Goal: Task Accomplishment & Management: Complete application form

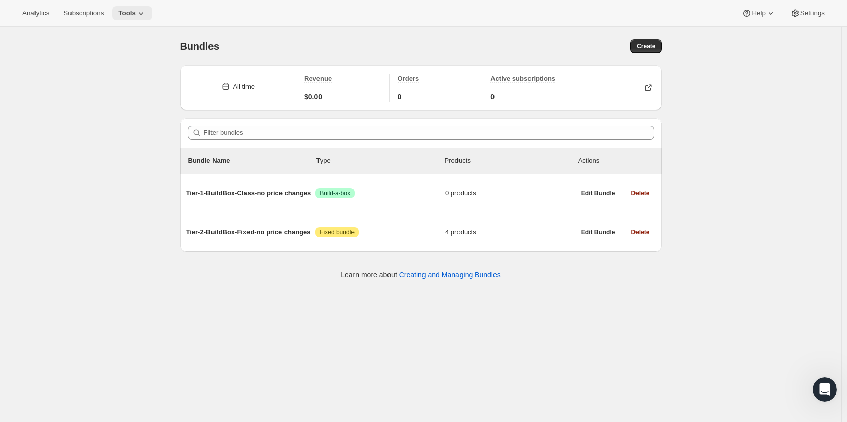
click at [136, 10] on icon at bounding box center [141, 13] width 10 height 10
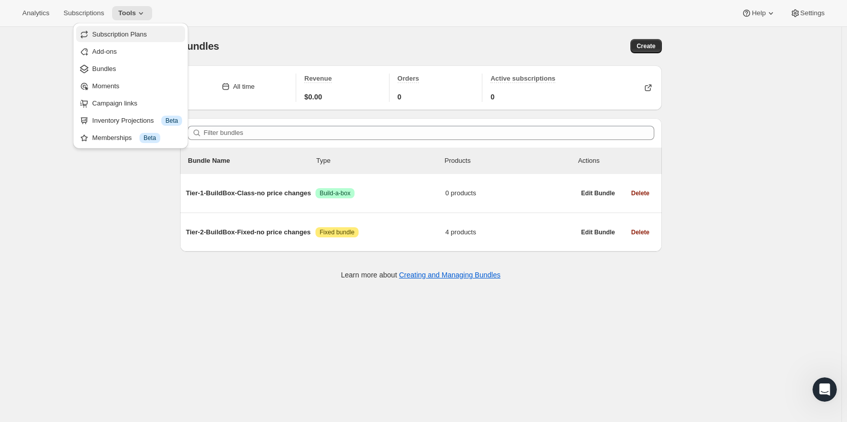
click at [130, 37] on span "Subscription Plans" at bounding box center [119, 34] width 55 height 8
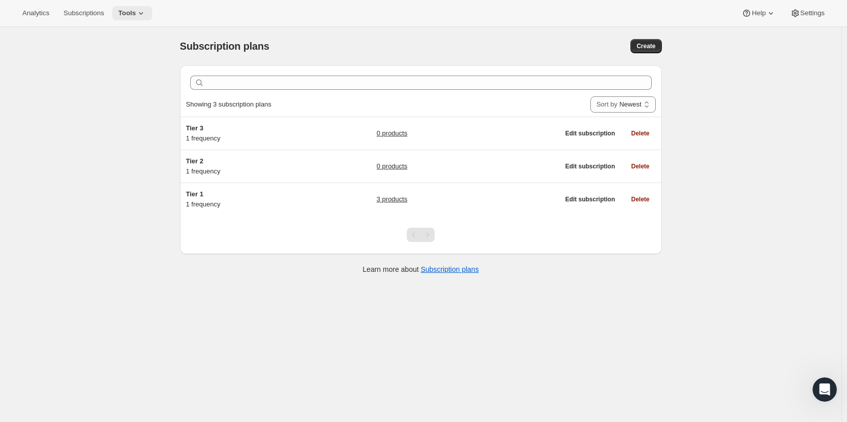
click at [136, 12] on icon at bounding box center [141, 13] width 10 height 10
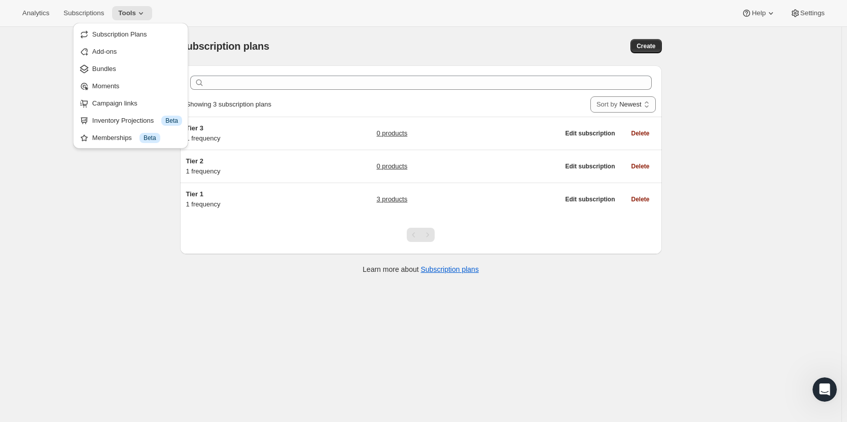
click at [116, 68] on span "Bundles" at bounding box center [137, 69] width 90 height 10
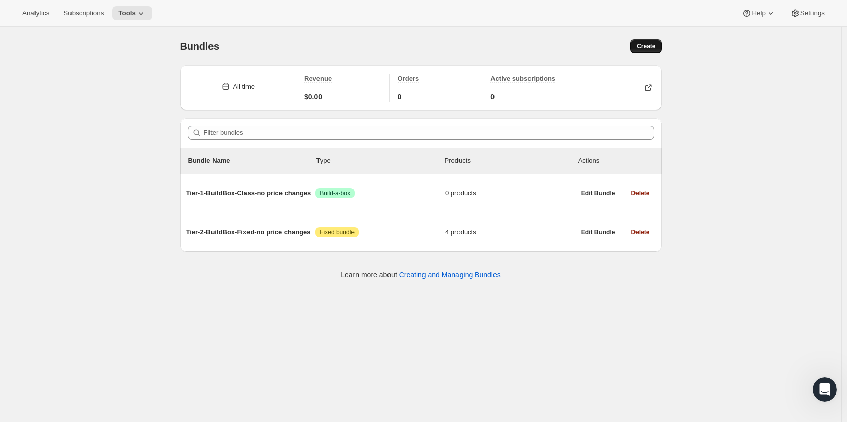
click at [646, 47] on span "Create" at bounding box center [645, 46] width 19 height 8
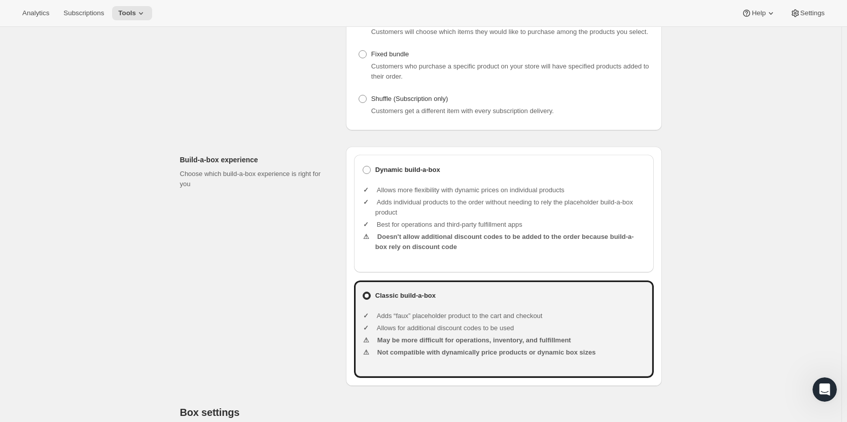
scroll to position [203, 0]
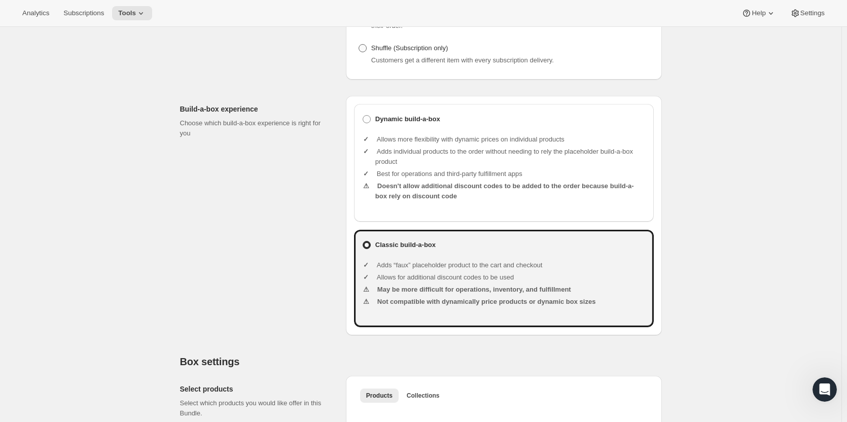
click at [363, 48] on span at bounding box center [362, 48] width 8 height 8
click at [359, 45] on input "Shuffle (Subscription only)" at bounding box center [358, 44] width 1 height 1
radio input "true"
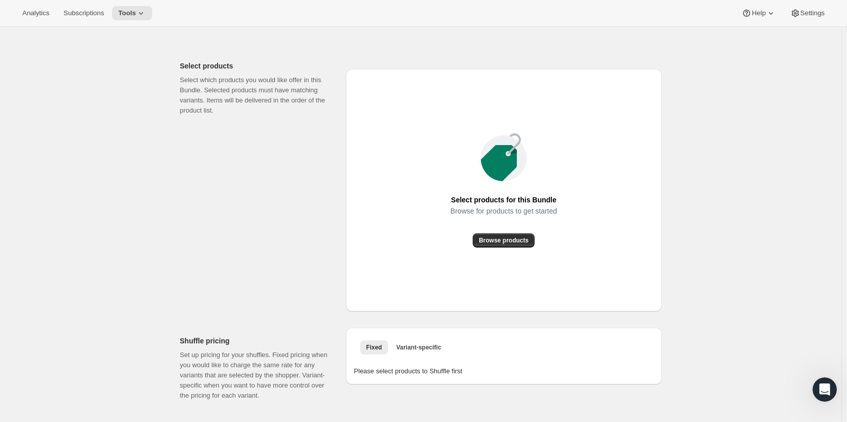
scroll to position [304, 0]
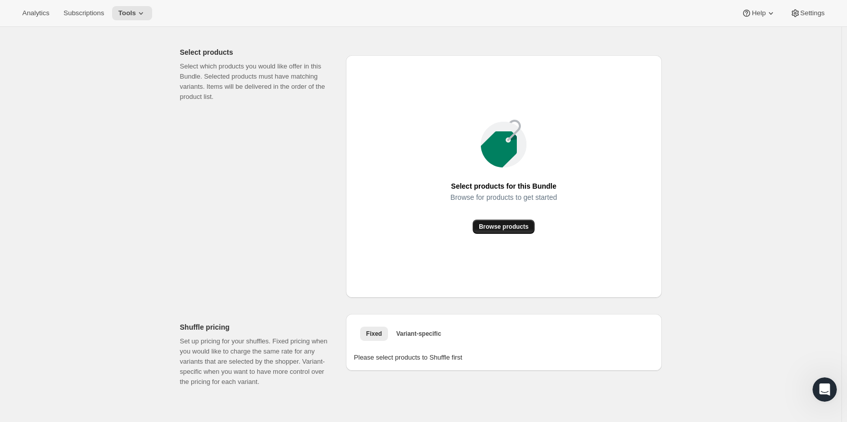
click at [516, 223] on button "Browse products" at bounding box center [504, 227] width 62 height 14
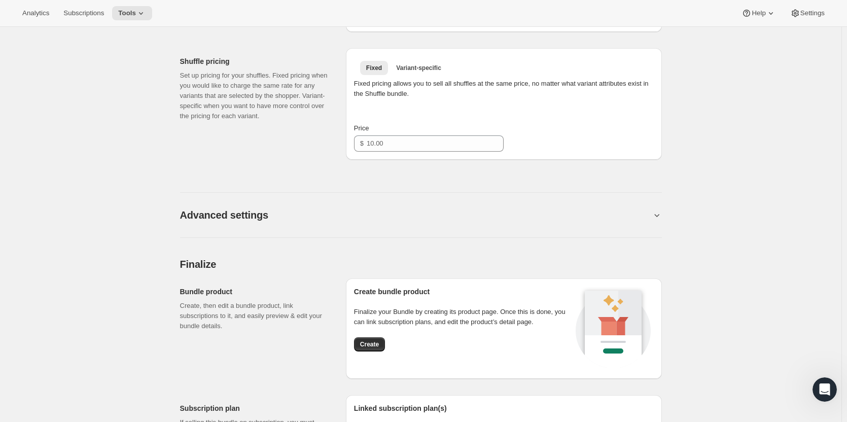
scroll to position [507, 0]
click at [403, 141] on input "Price" at bounding box center [428, 143] width 122 height 16
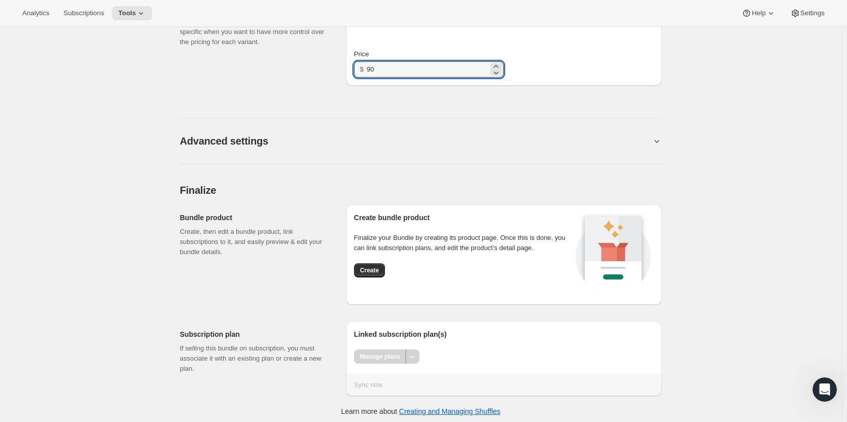
scroll to position [585, 0]
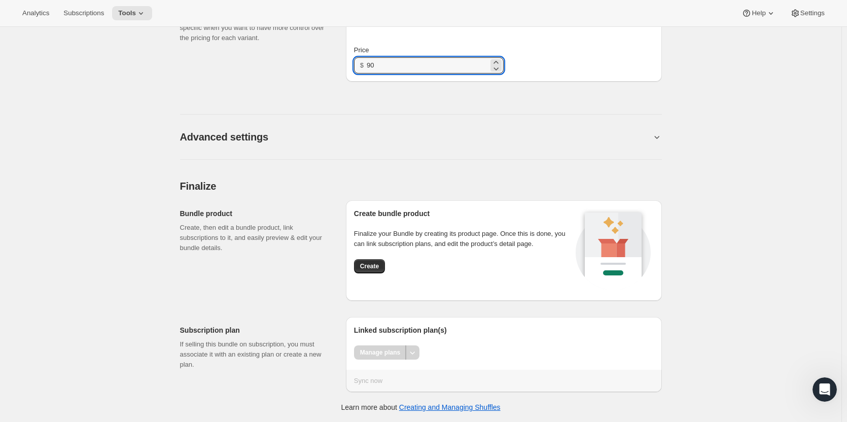
type input "90"
click at [237, 138] on h2 "Advanced settings" at bounding box center [224, 137] width 88 height 12
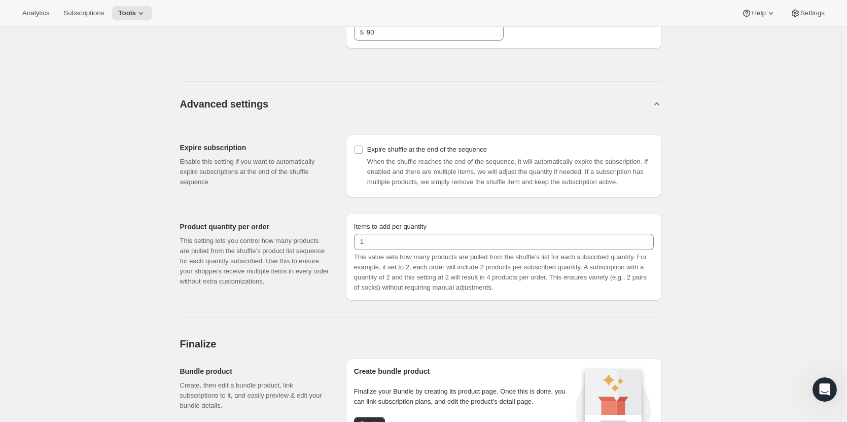
scroll to position [635, 0]
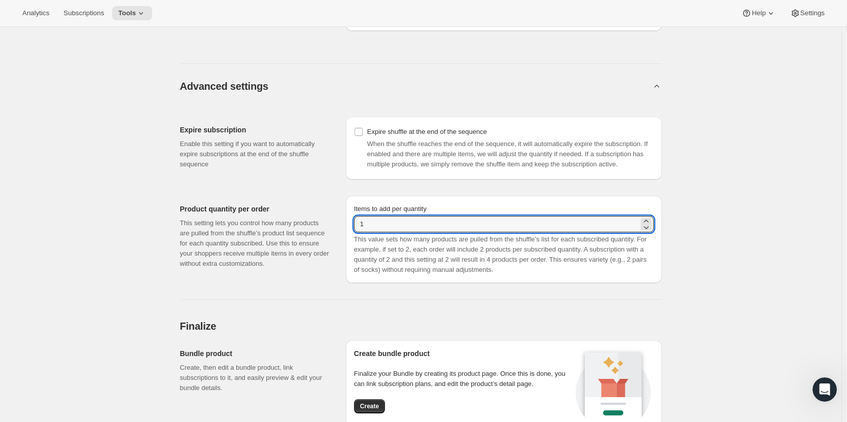
drag, startPoint x: 391, startPoint y: 222, endPoint x: 313, endPoint y: 219, distance: 78.1
click at [317, 220] on div "Product quantity per order This setting lets you control how many products are …" at bounding box center [421, 235] width 482 height 95
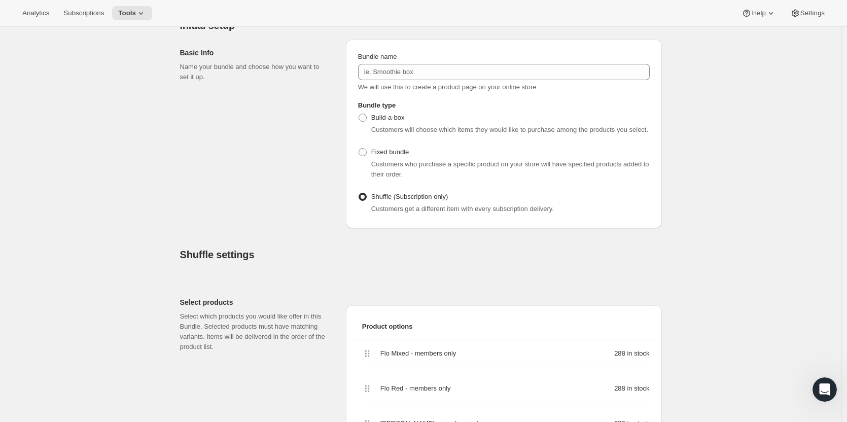
scroll to position [0, 0]
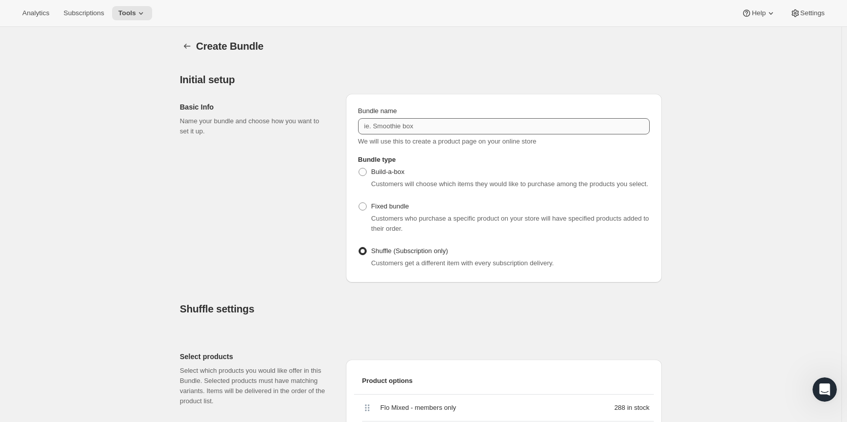
type input "6"
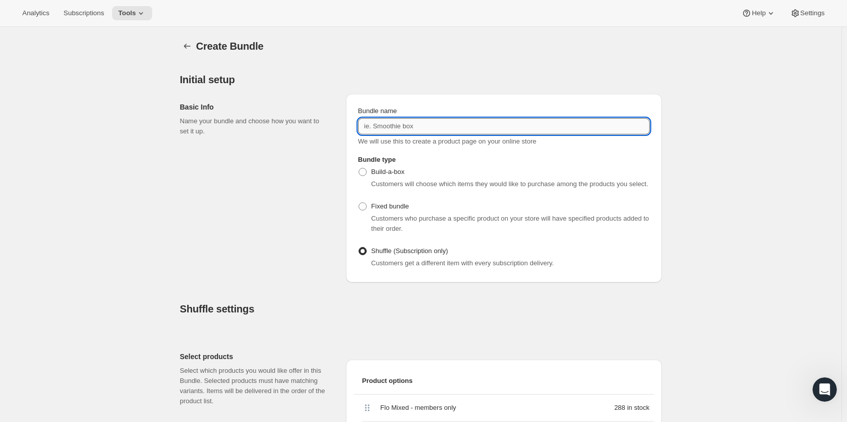
click at [423, 127] on input "Bundle name" at bounding box center [504, 126] width 292 height 16
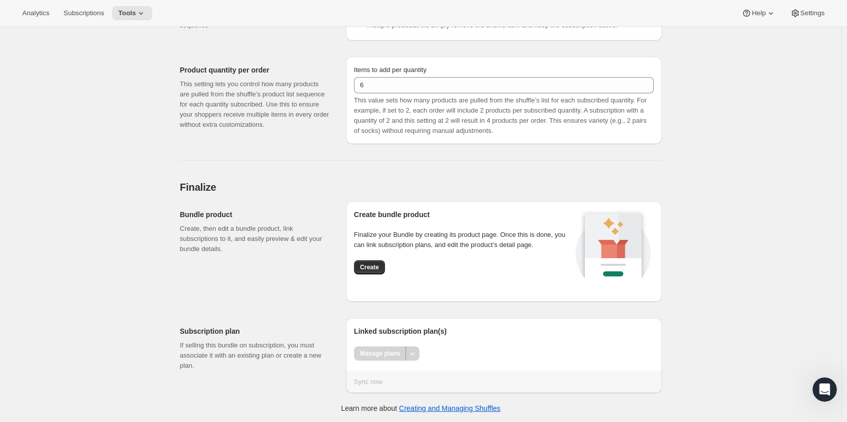
scroll to position [775, 0]
type input "Tier-1-Shuffle-1"
click at [370, 261] on button "Create" at bounding box center [369, 266] width 31 height 14
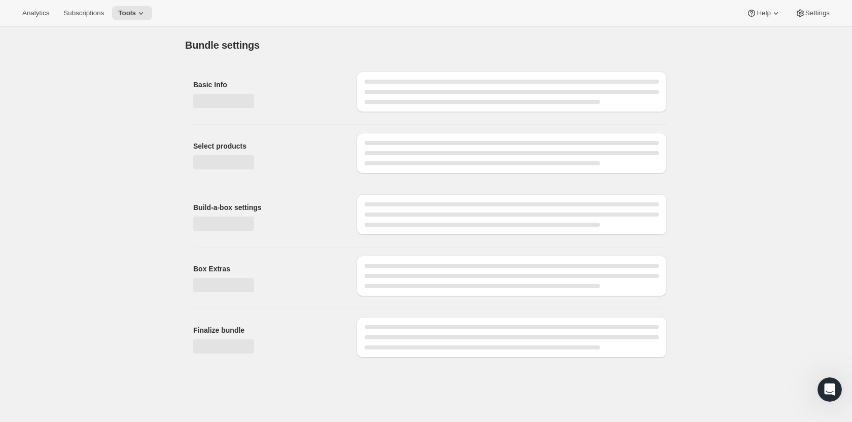
type input "90.00"
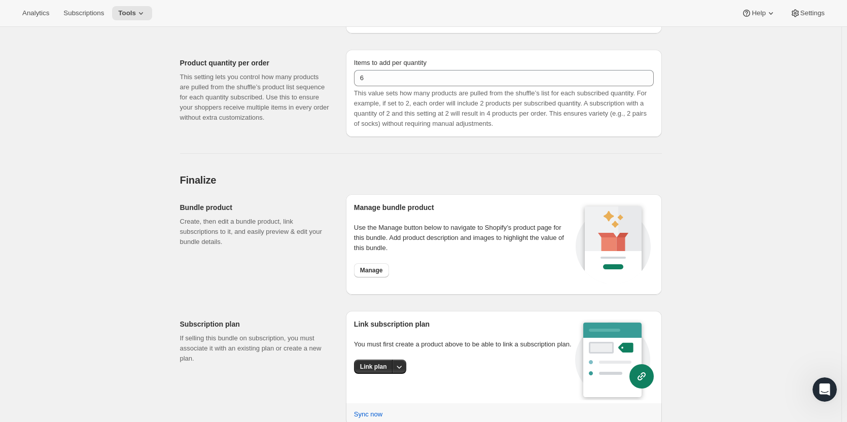
scroll to position [743, 0]
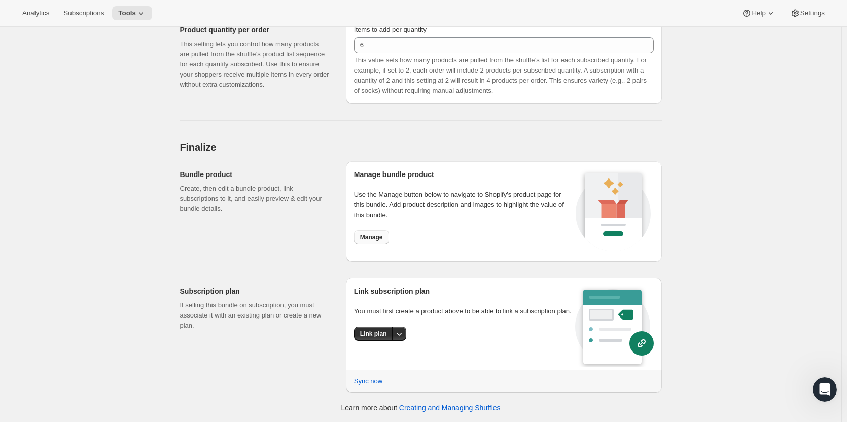
click at [382, 240] on span "Manage" at bounding box center [371, 237] width 23 height 8
click at [399, 336] on icon "More actions" at bounding box center [399, 334] width 10 height 10
click at [380, 354] on span "Link plan" at bounding box center [376, 354] width 48 height 10
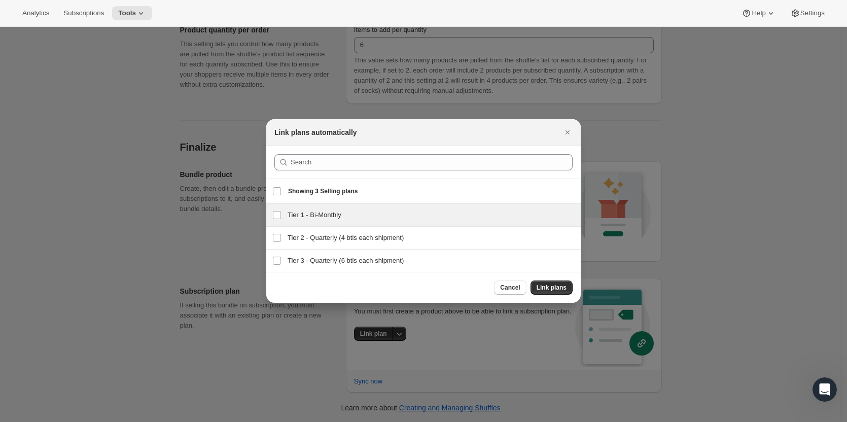
click at [331, 214] on h3 "Tier 1 - Bi-Monthly" at bounding box center [431, 215] width 287 height 10
checkbox input "true"
click at [551, 286] on span "Link plans" at bounding box center [551, 287] width 30 height 8
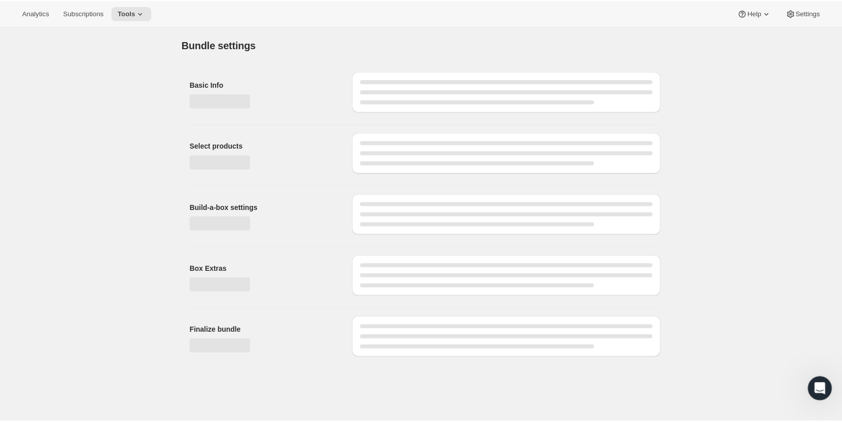
scroll to position [0, 0]
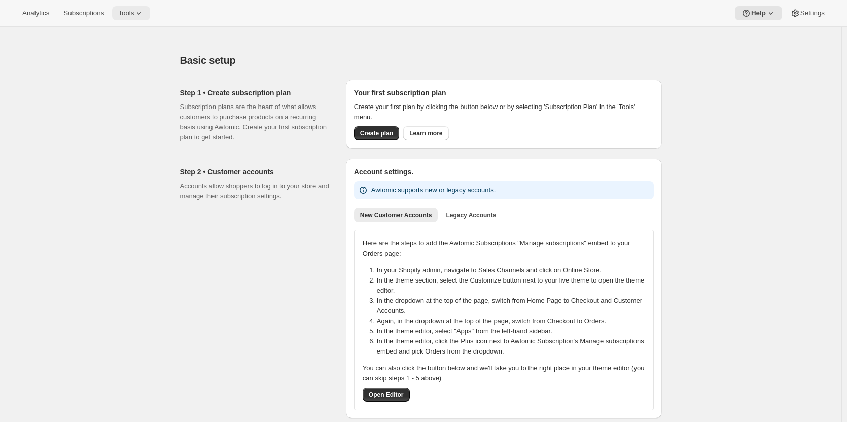
click at [137, 14] on icon at bounding box center [139, 13] width 4 height 3
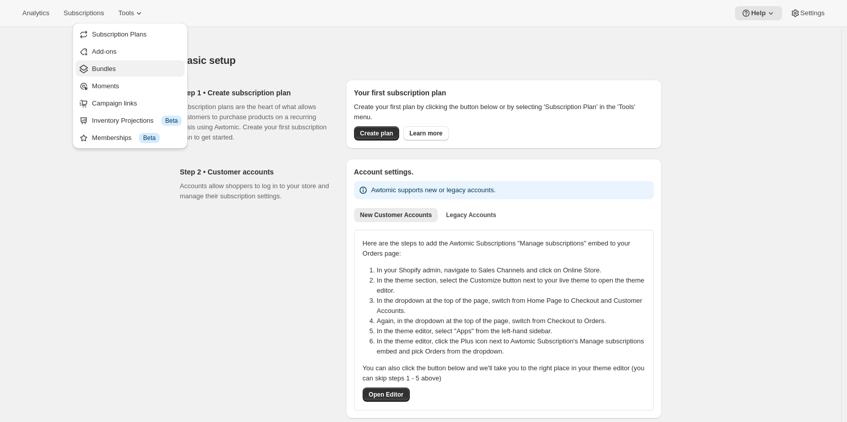
click at [112, 67] on span "Bundles" at bounding box center [104, 69] width 24 height 8
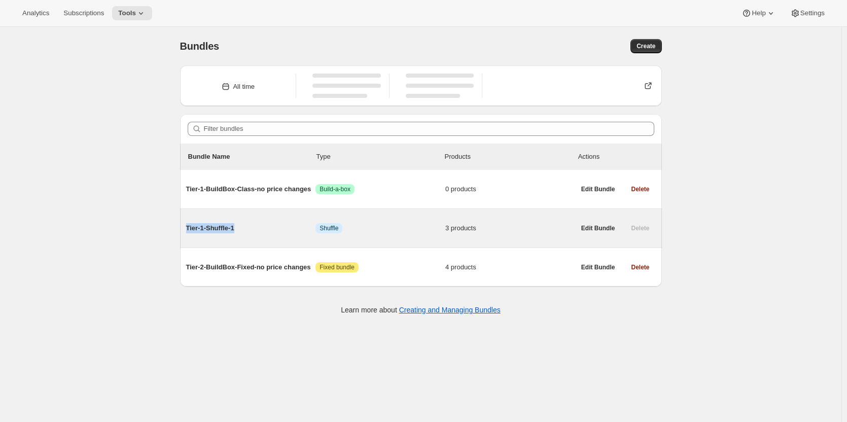
drag, startPoint x: 250, startPoint y: 228, endPoint x: 189, endPoint y: 230, distance: 61.4
click at [189, 230] on span "Tier-1-Shuffle-1" at bounding box center [251, 228] width 130 height 10
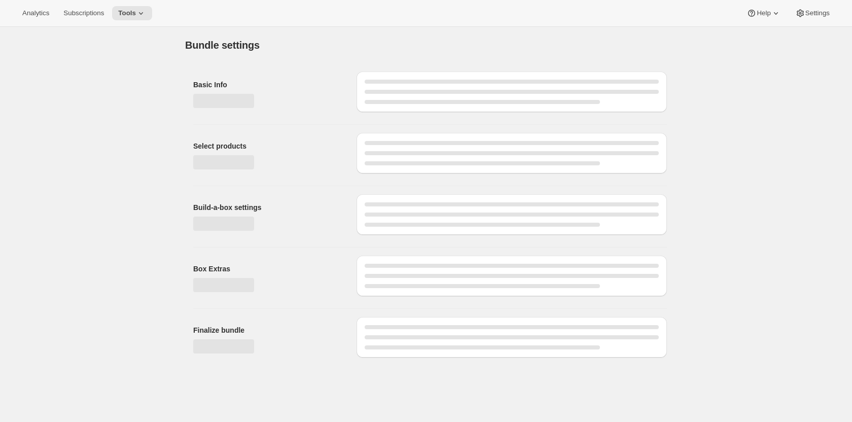
type input "Tier-1-Shuffle-1"
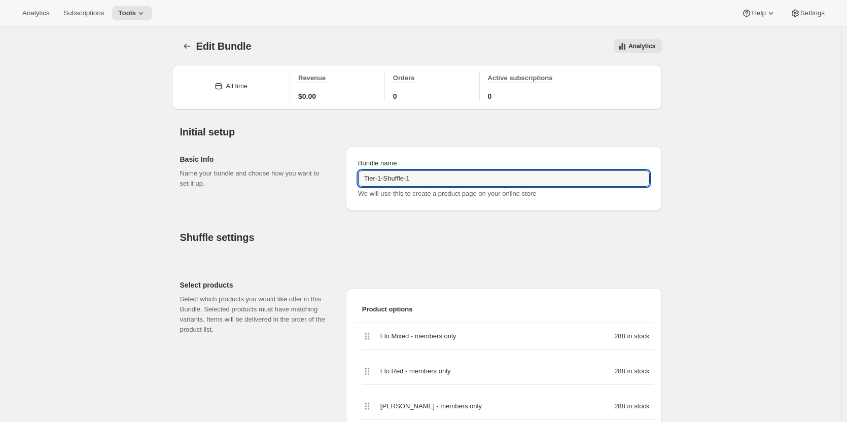
drag, startPoint x: 386, startPoint y: 176, endPoint x: 270, endPoint y: 170, distance: 115.7
click at [270, 170] on div "Basic Info Name your bundle and choose how you want to set it up. Bundle name T…" at bounding box center [421, 174] width 482 height 73
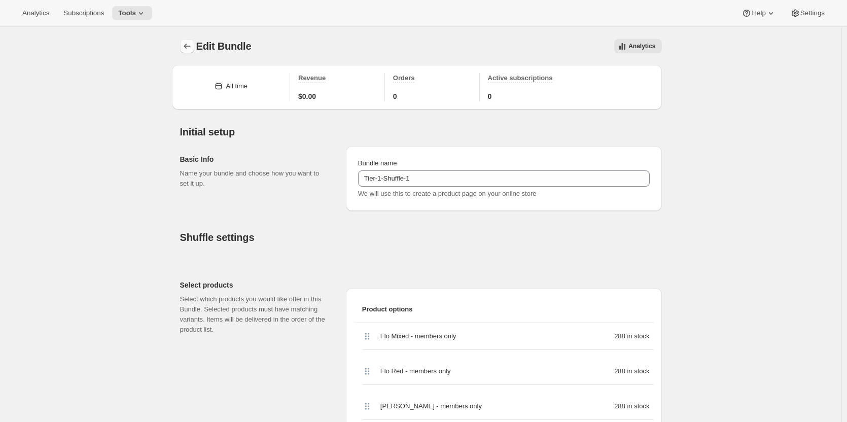
click at [194, 47] on button "Bundles" at bounding box center [187, 46] width 14 height 14
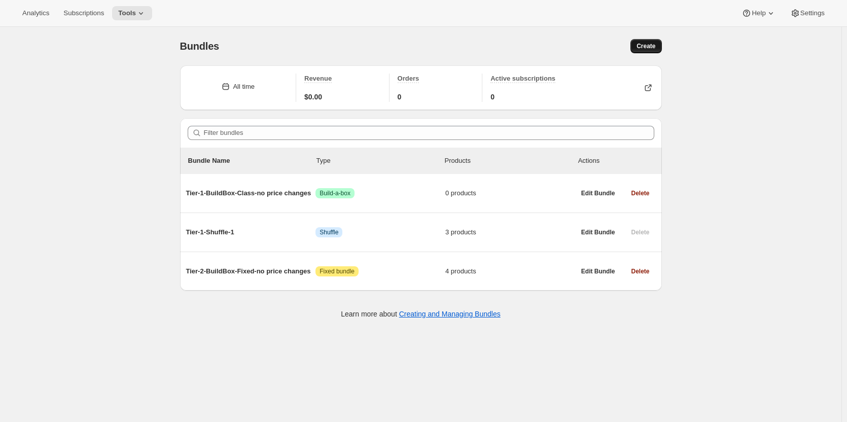
click at [643, 47] on span "Create" at bounding box center [645, 46] width 19 height 8
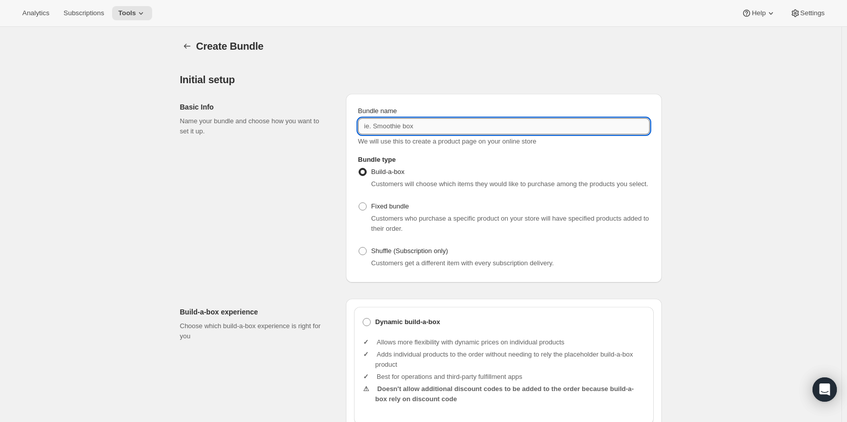
click at [439, 124] on input "Bundle name" at bounding box center [504, 126] width 292 height 16
paste input "Tier-1-Shuffle-1"
type input "Tier-1-Shuffle-2"
click at [365, 253] on span at bounding box center [362, 251] width 8 height 8
click at [359, 247] on input "Shuffle (Subscription only)" at bounding box center [358, 247] width 1 height 1
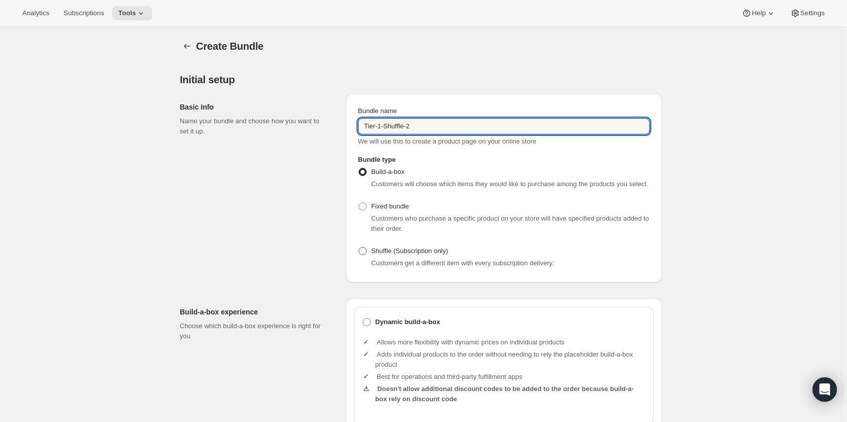
radio input "true"
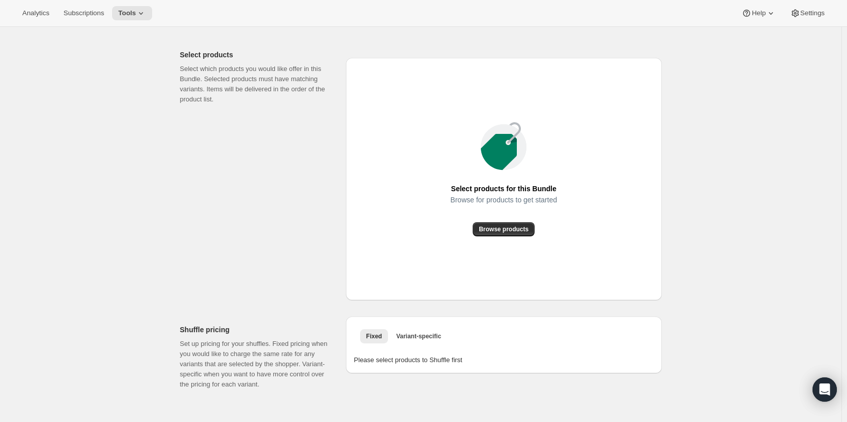
scroll to position [304, 0]
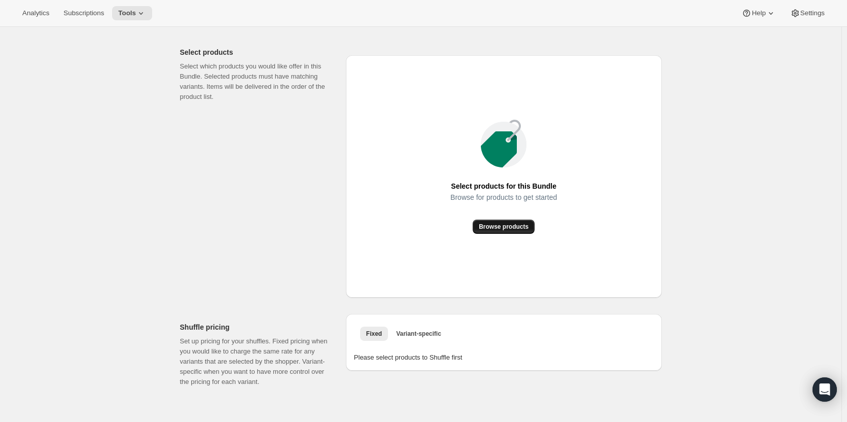
click at [505, 224] on span "Browse products" at bounding box center [504, 227] width 50 height 8
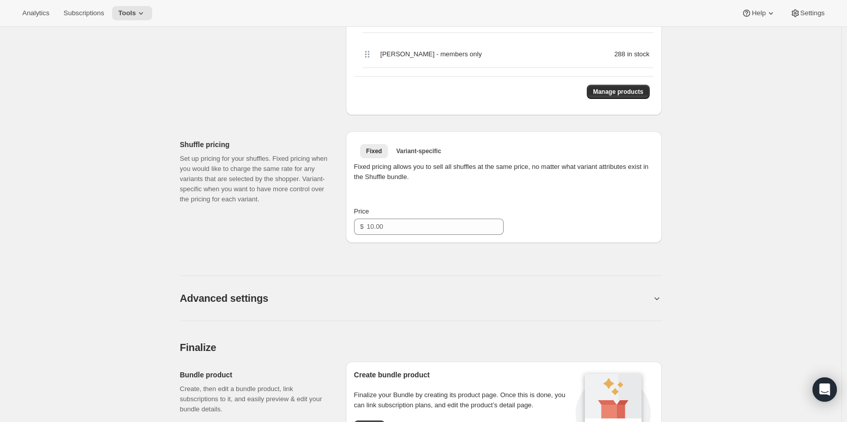
scroll to position [456, 0]
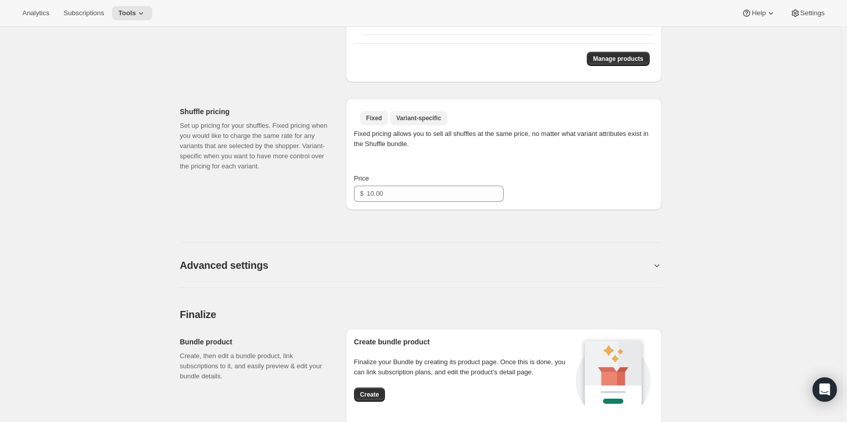
click at [408, 117] on span "Variant-specific" at bounding box center [418, 118] width 45 height 8
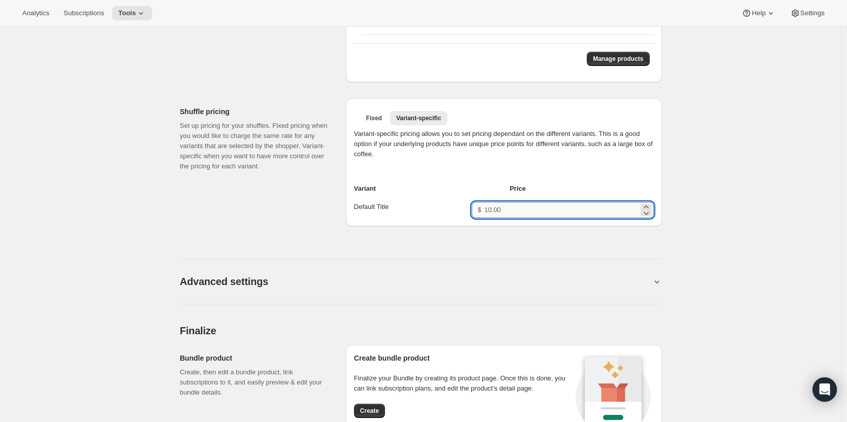
click at [513, 208] on input "Price for Default Title" at bounding box center [561, 210] width 154 height 16
type input "90"
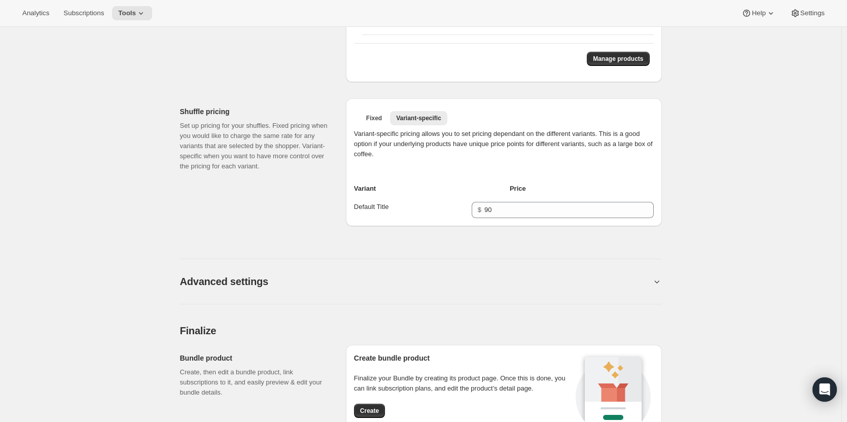
click at [240, 278] on h2 "Advanced settings" at bounding box center [224, 281] width 88 height 12
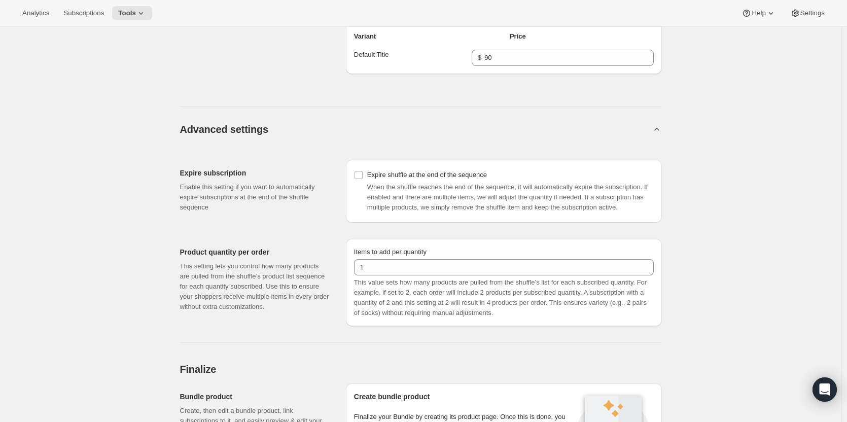
scroll to position [659, 0]
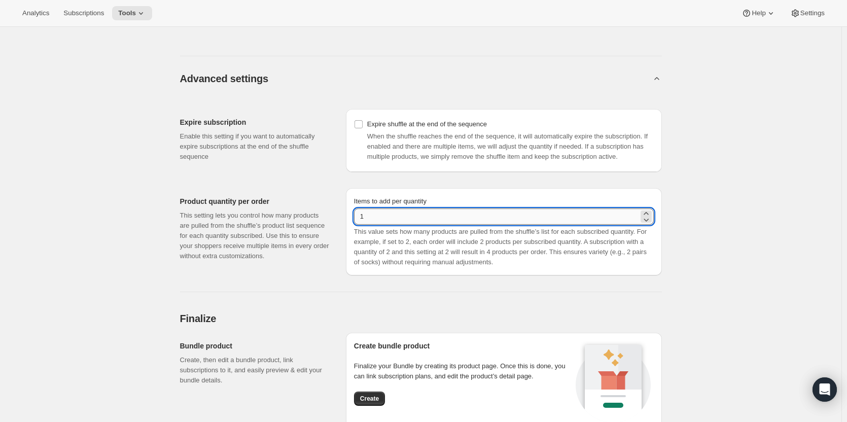
click at [409, 214] on input "1" at bounding box center [496, 216] width 284 height 16
type input "6"
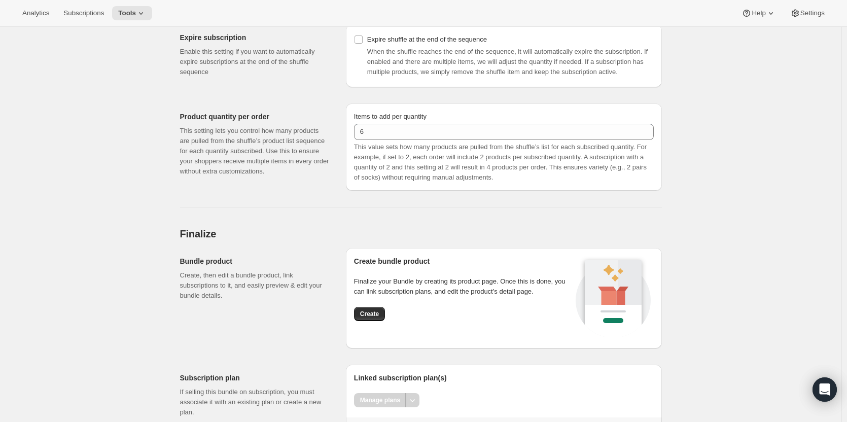
scroll to position [792, 0]
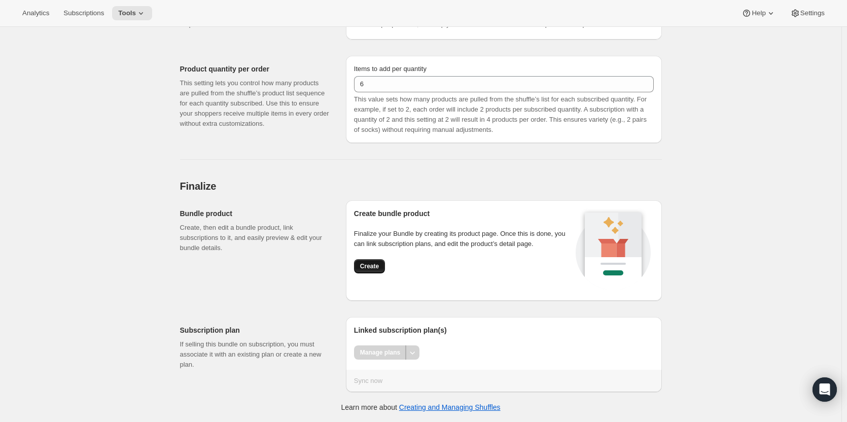
click at [369, 267] on span "Create" at bounding box center [369, 266] width 19 height 8
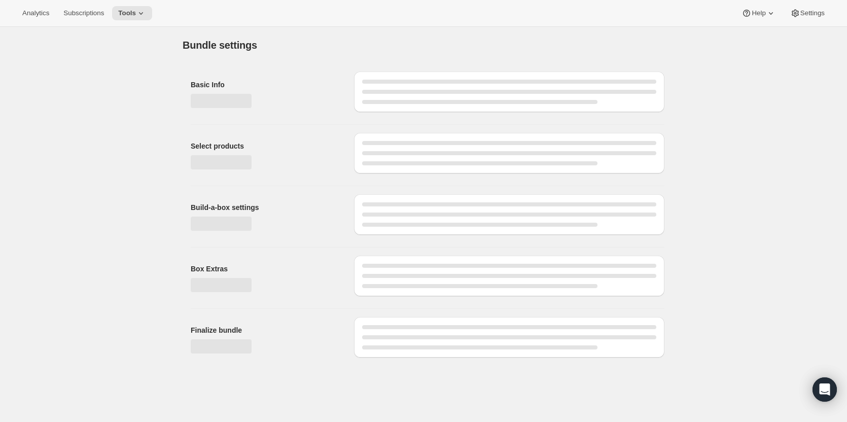
scroll to position [0, 0]
type input "90.00"
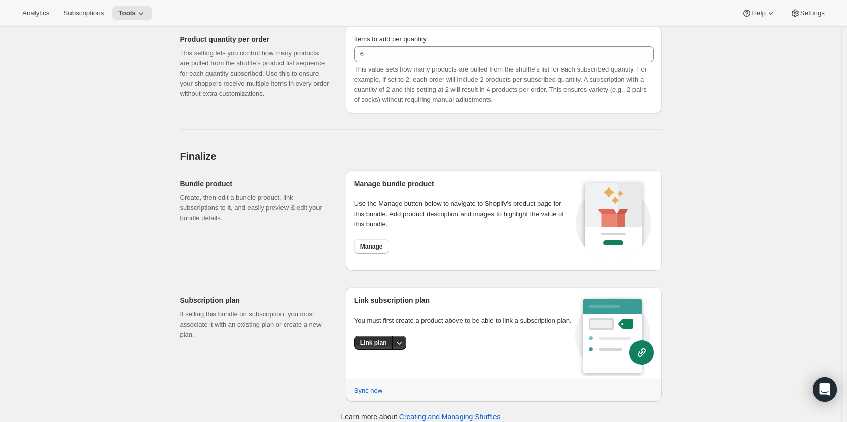
scroll to position [759, 0]
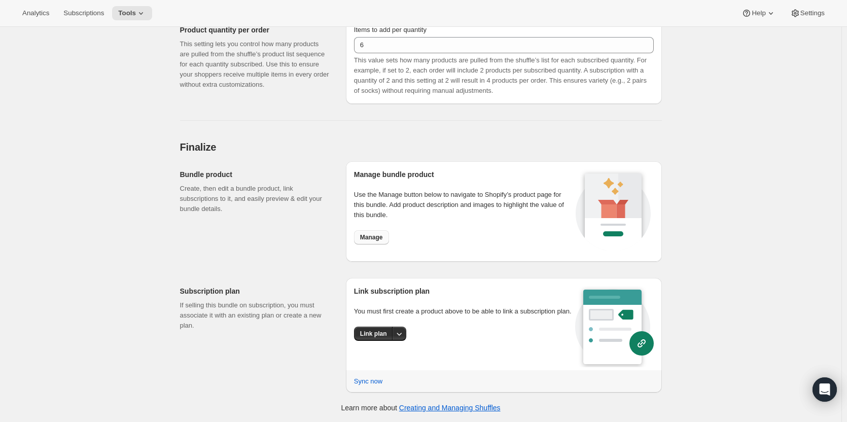
click at [372, 238] on span "Manage" at bounding box center [371, 237] width 23 height 8
click at [401, 334] on icon "More actions" at bounding box center [399, 334] width 5 height 3
click at [372, 356] on span "Link plan" at bounding box center [365, 354] width 26 height 8
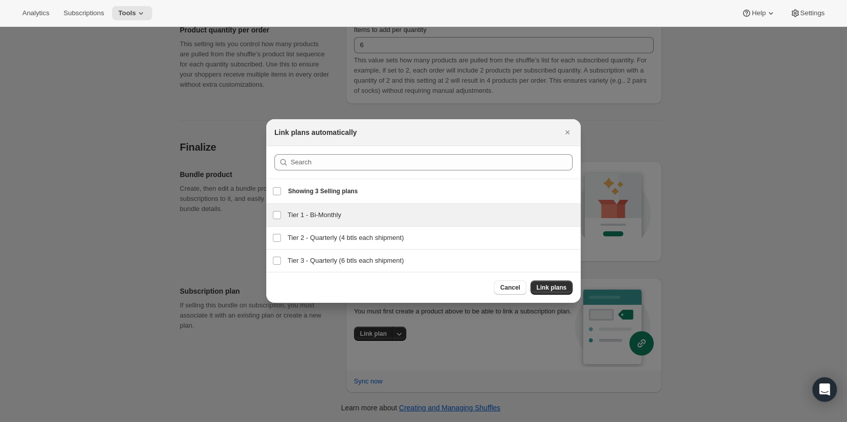
click at [322, 216] on h3 "Tier 1 - Bi-Monthly" at bounding box center [431, 215] width 287 height 10
checkbox input "true"
click at [549, 285] on span "Link plans" at bounding box center [551, 287] width 30 height 8
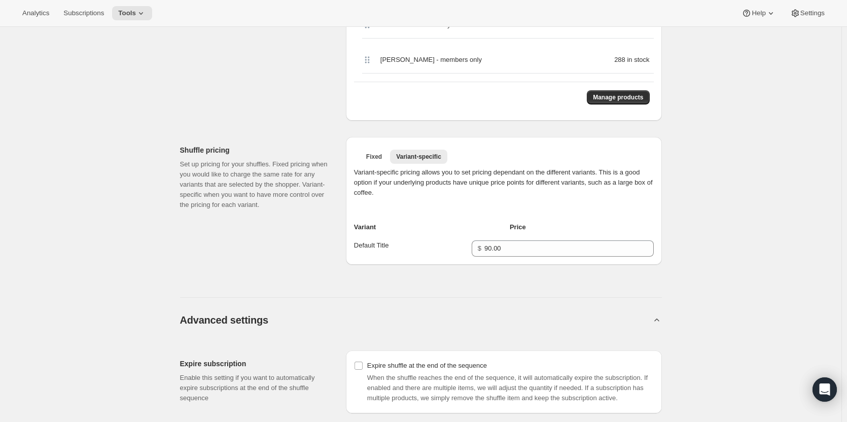
scroll to position [355, 0]
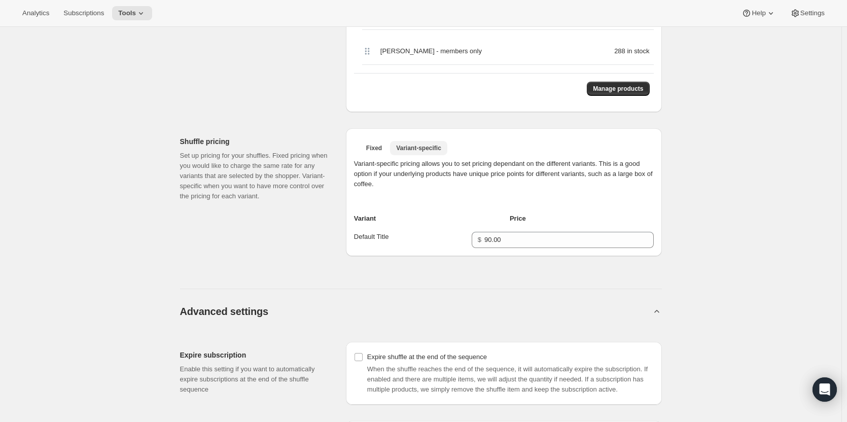
click at [410, 150] on span "Variant-specific" at bounding box center [418, 148] width 45 height 8
click at [374, 147] on span "Fixed" at bounding box center [374, 148] width 16 height 8
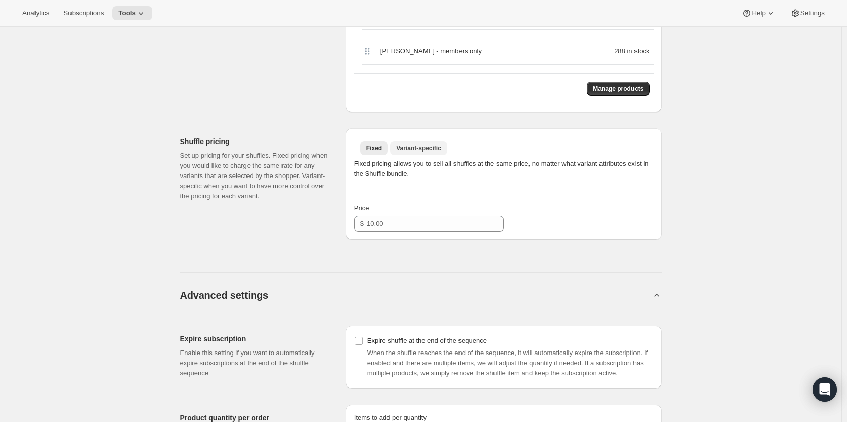
click at [411, 146] on span "Variant-specific" at bounding box center [418, 148] width 45 height 8
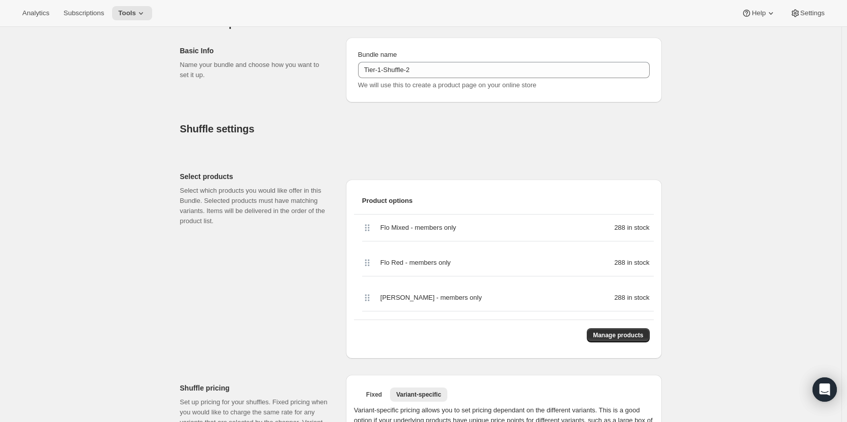
scroll to position [0, 0]
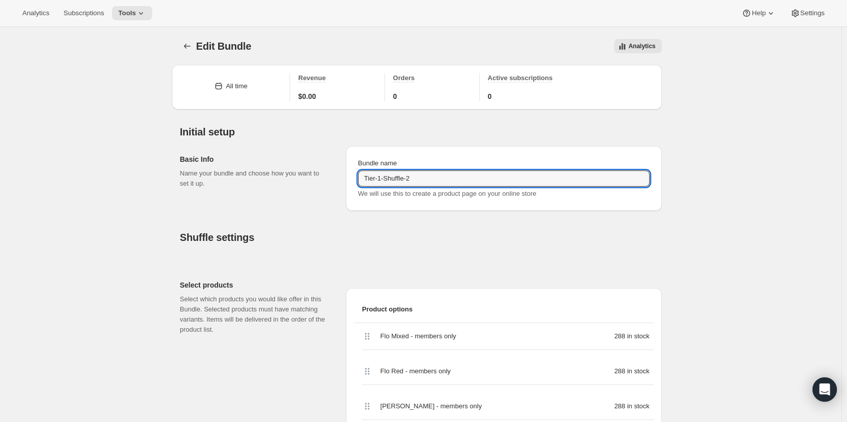
drag, startPoint x: 458, startPoint y: 177, endPoint x: 233, endPoint y: 166, distance: 225.9
click at [249, 169] on div "Basic Info Name your bundle and choose how you want to set it up. Bundle name T…" at bounding box center [421, 174] width 482 height 73
click at [190, 48] on icon "Bundles" at bounding box center [187, 46] width 10 height 10
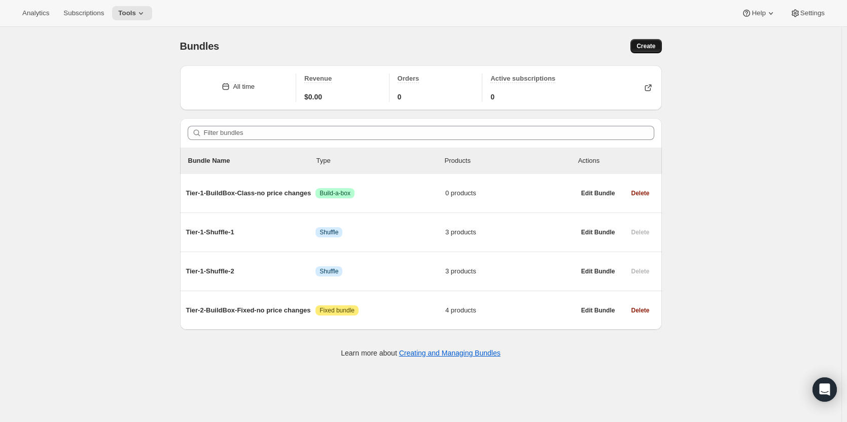
click at [637, 51] on button "Create" at bounding box center [645, 46] width 31 height 14
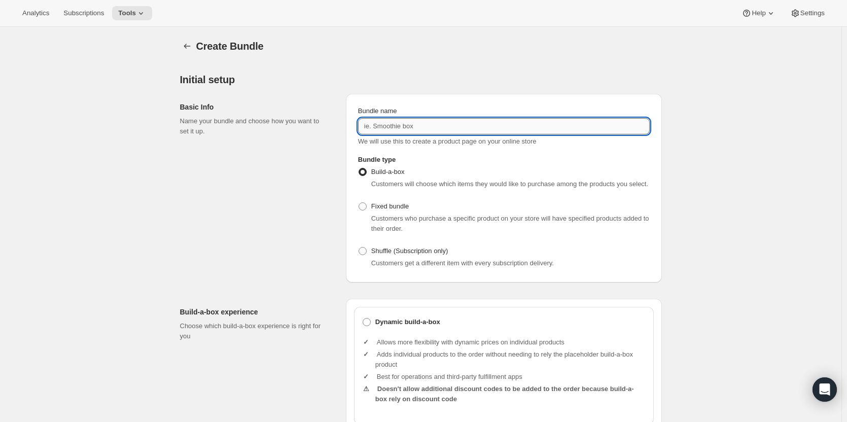
drag, startPoint x: 394, startPoint y: 123, endPoint x: 433, endPoint y: 124, distance: 39.1
click at [394, 123] on input "Bundle name" at bounding box center [504, 126] width 292 height 16
paste input "Tier-1-Shuffle-2"
type input "Tier-1-Shuffle-2"
click at [371, 252] on label "Shuffle (Subscription only)" at bounding box center [403, 251] width 90 height 14
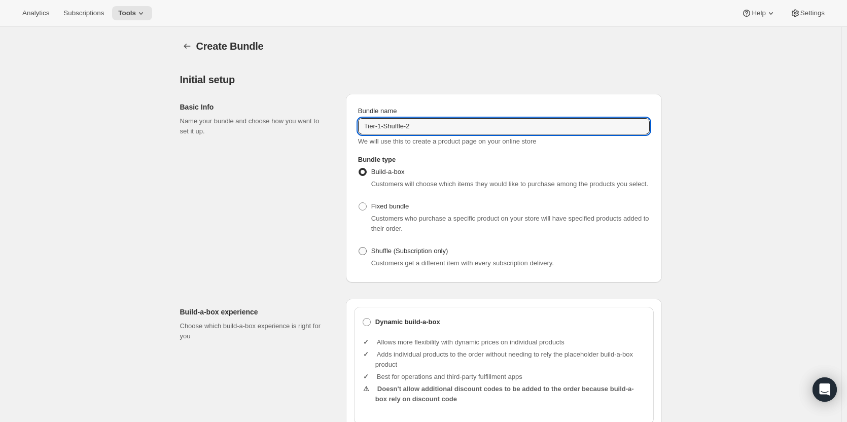
click at [359, 247] on input "Shuffle (Subscription only)" at bounding box center [358, 247] width 1 height 1
radio input "true"
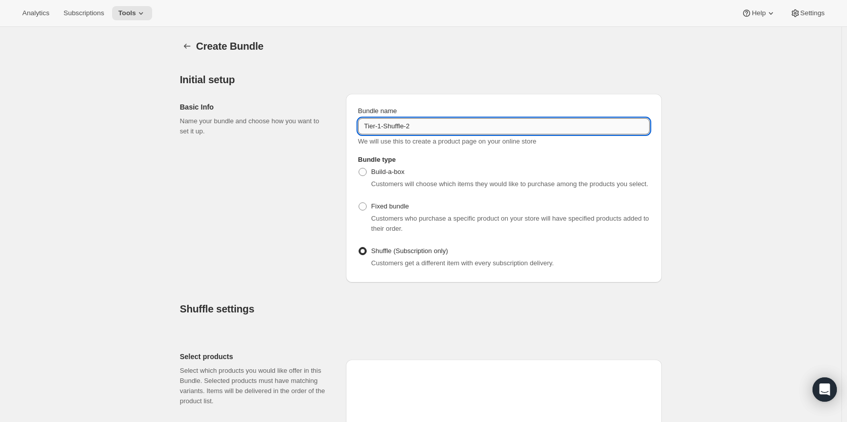
click at [442, 129] on input "Tier-1-Shuffle-2" at bounding box center [504, 126] width 292 height 16
type input "Tier-1-Shuffle-3"
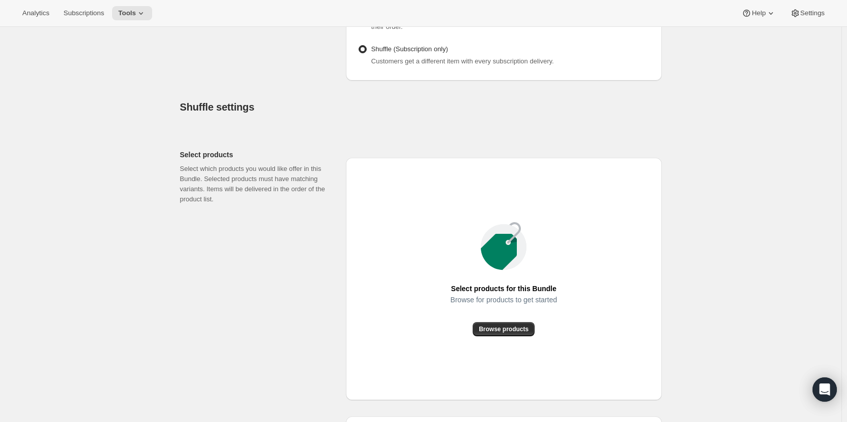
scroll to position [254, 0]
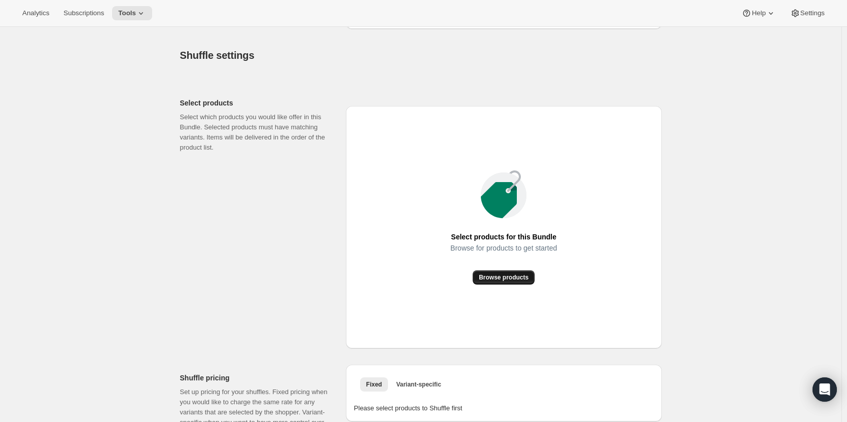
click at [512, 278] on span "Browse products" at bounding box center [504, 277] width 50 height 8
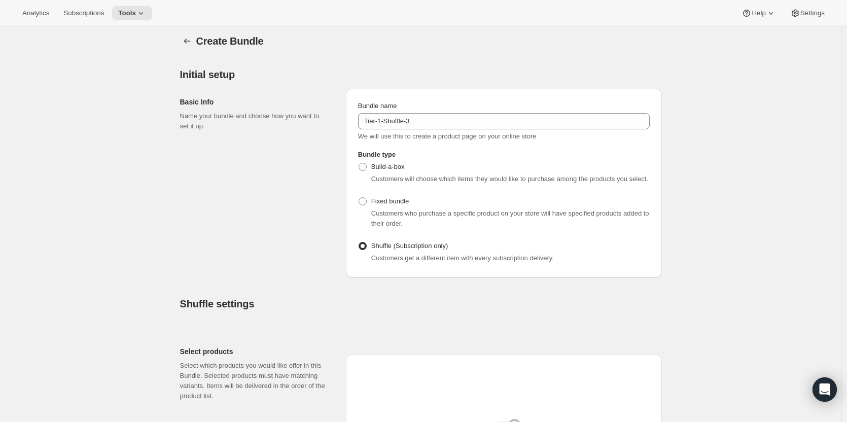
scroll to position [0, 0]
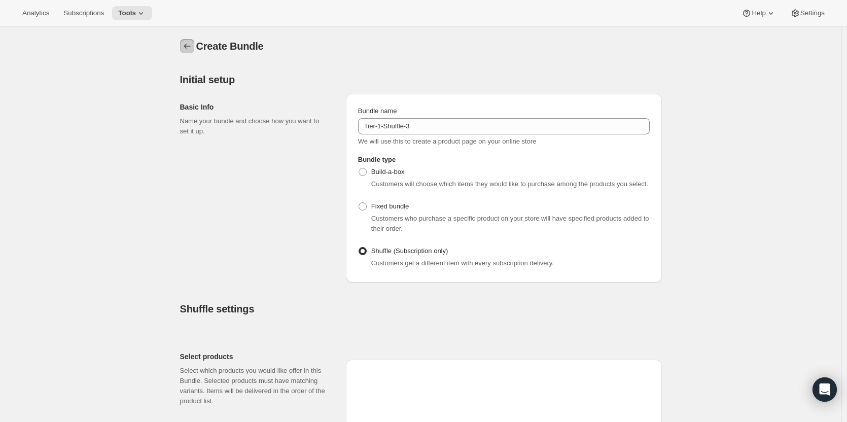
drag, startPoint x: 189, startPoint y: 46, endPoint x: 192, endPoint y: 50, distance: 5.4
click at [191, 50] on icon "Bundles" at bounding box center [187, 46] width 10 height 10
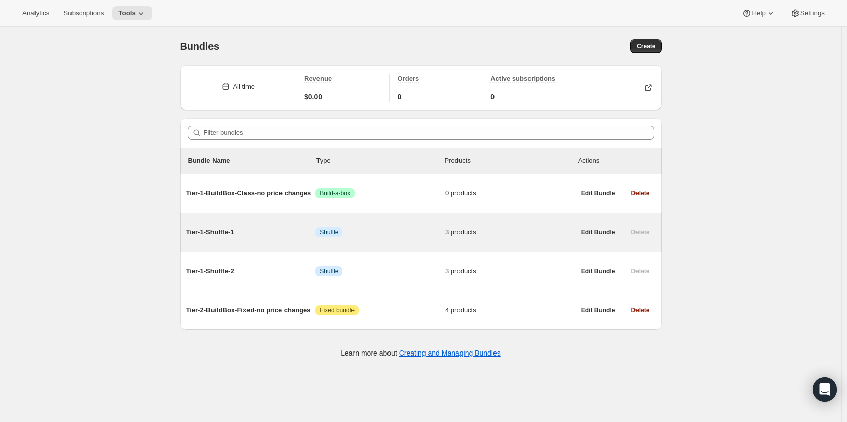
click at [225, 231] on span "Tier-1-Shuffle-1" at bounding box center [251, 232] width 130 height 10
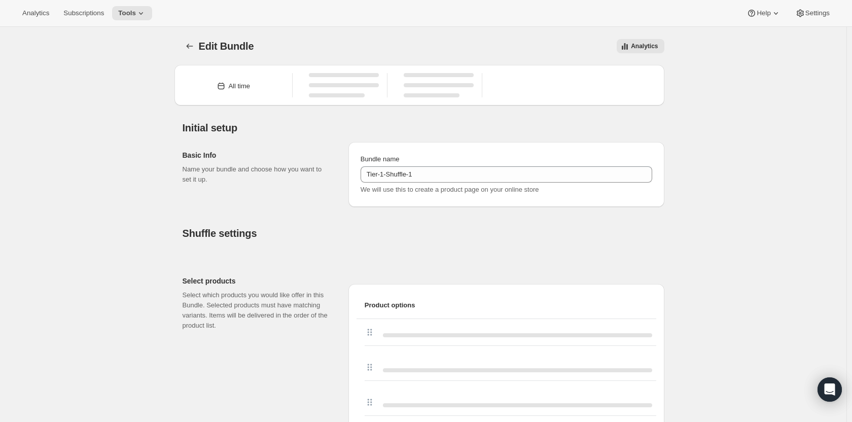
type input "Tier-1-Shuffle-1"
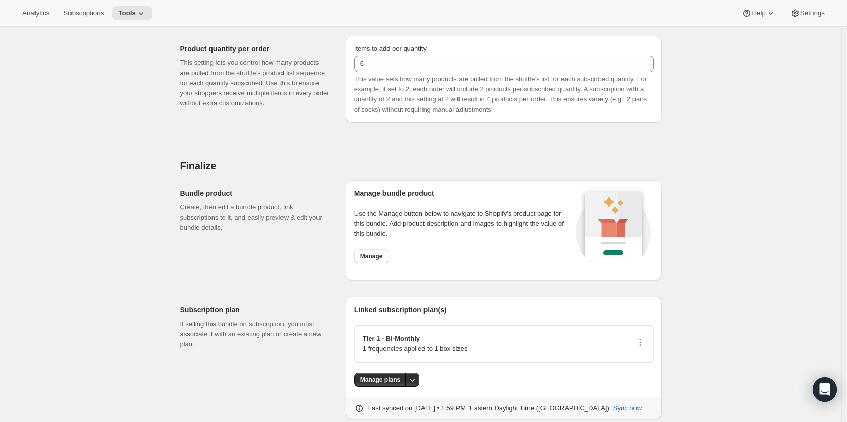
scroll to position [701, 0]
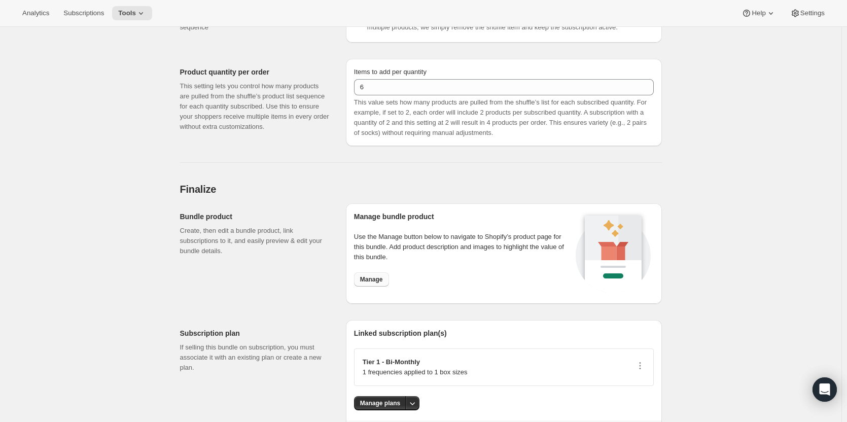
click at [376, 279] on span "Manage" at bounding box center [371, 279] width 23 height 8
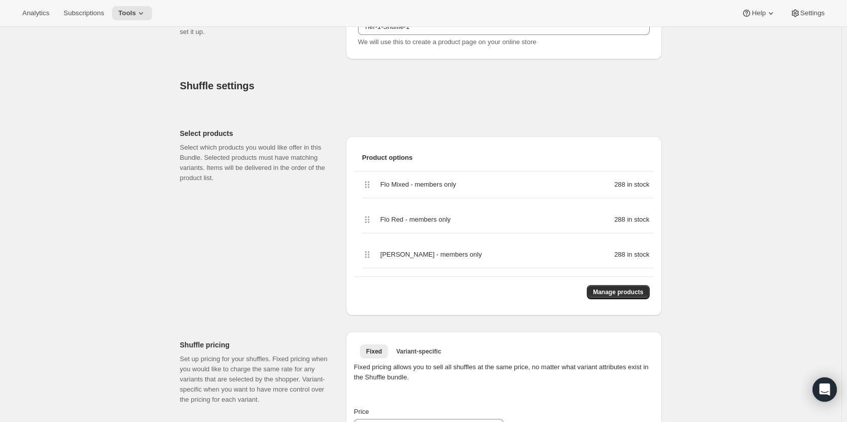
scroll to position [143, 0]
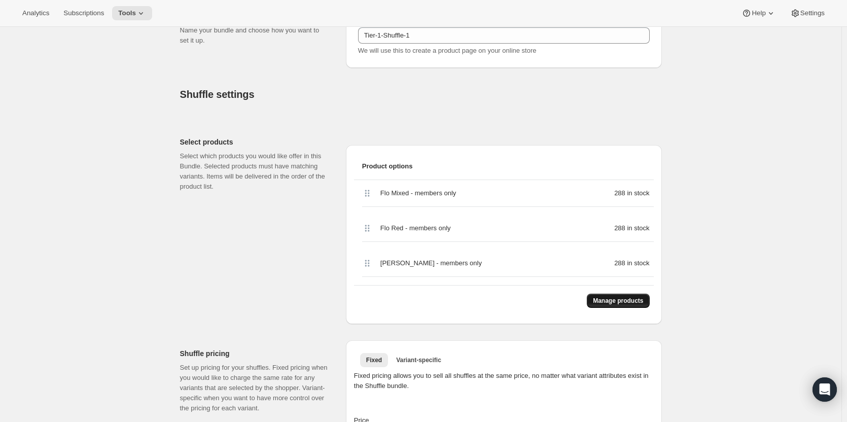
click at [625, 302] on span "Manage products" at bounding box center [618, 301] width 50 height 8
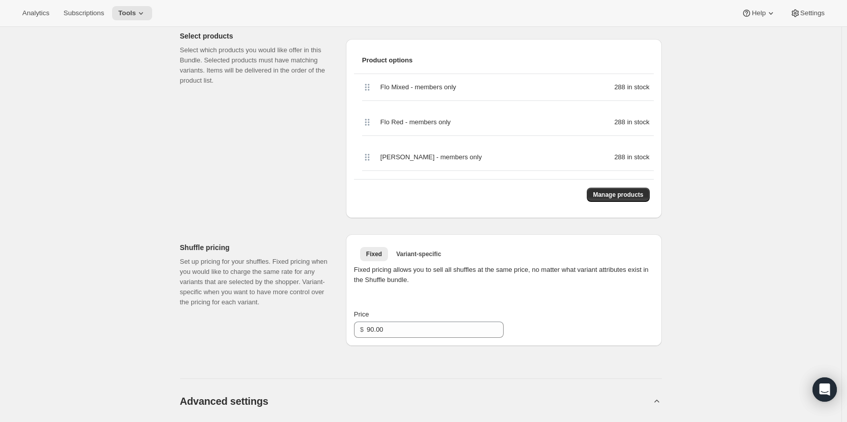
scroll to position [254, 0]
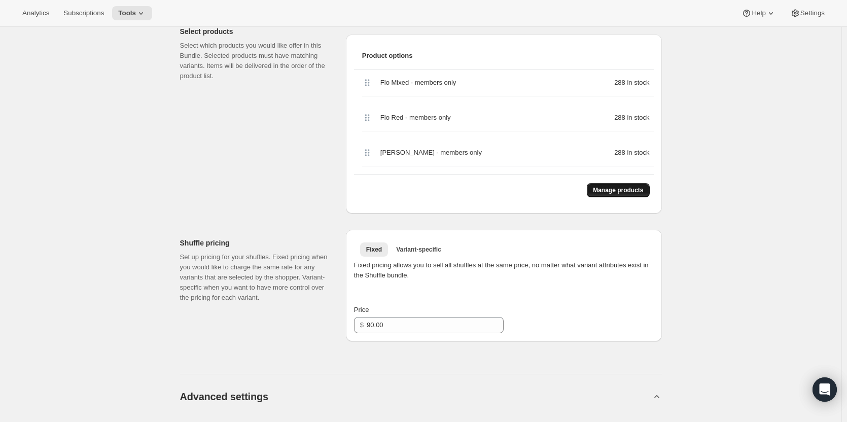
click at [628, 188] on span "Manage products" at bounding box center [618, 190] width 50 height 8
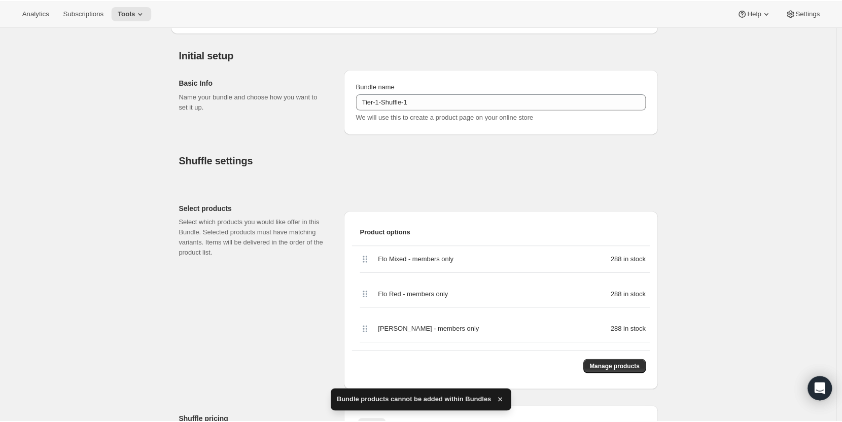
scroll to position [0, 0]
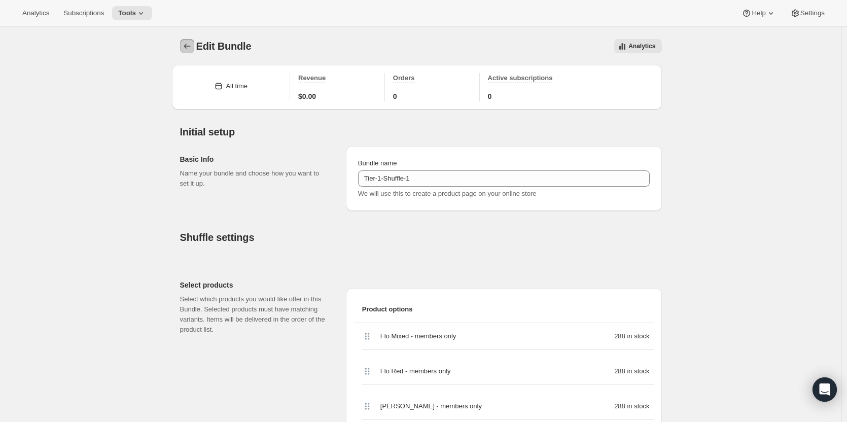
click at [188, 45] on icon "Bundles" at bounding box center [187, 46] width 10 height 10
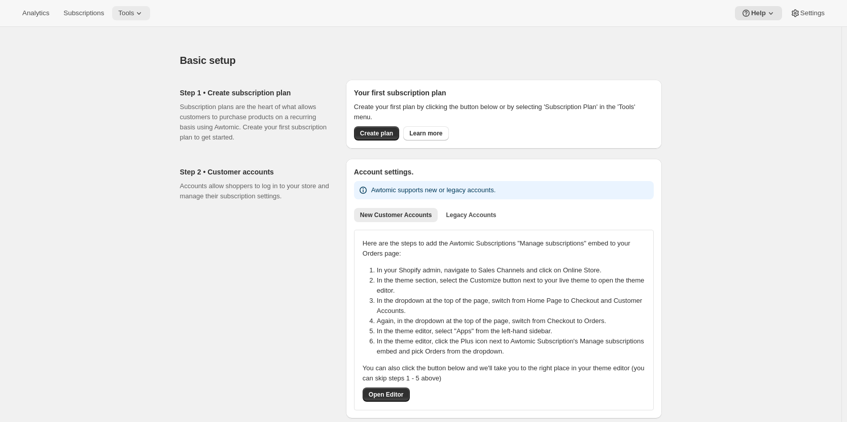
click at [132, 13] on span "Tools" at bounding box center [126, 13] width 16 height 8
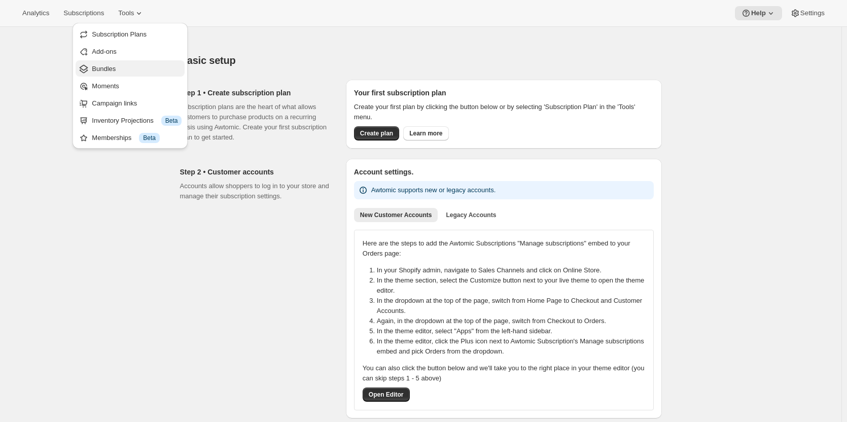
click at [119, 69] on span "Bundles" at bounding box center [137, 69] width 90 height 10
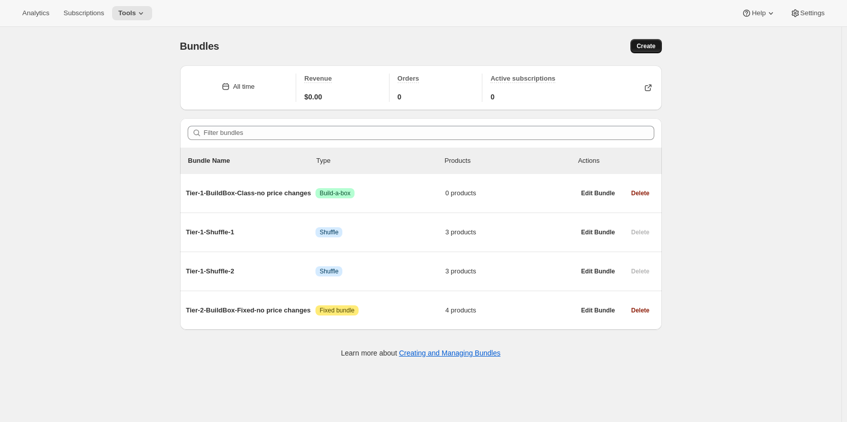
click at [644, 50] on button "Create" at bounding box center [645, 46] width 31 height 14
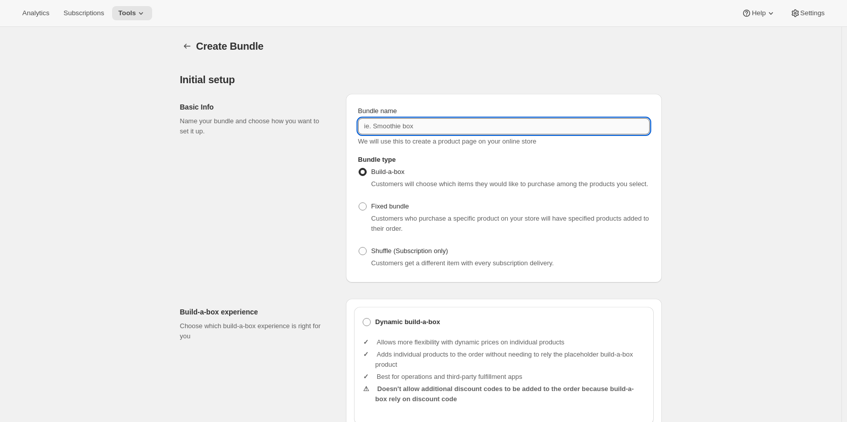
click at [414, 126] on input "Bundle name" at bounding box center [504, 126] width 292 height 16
paste input "Tier-1-Shuffle-2"
click at [415, 126] on input "Tier-1-Shuffle-2" at bounding box center [504, 126] width 292 height 16
paste input "Tier-1-Shuffle-2"
type input "Tier-1-Shuffle-3"
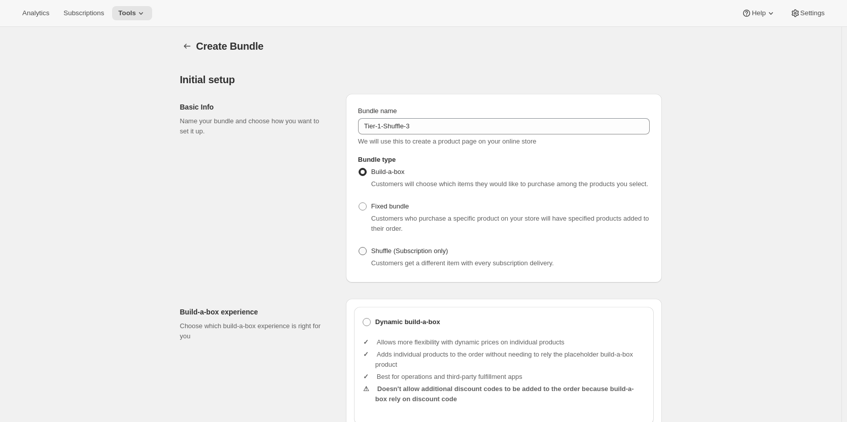
click at [365, 251] on span at bounding box center [362, 251] width 8 height 8
click at [359, 247] on input "Shuffle (Subscription only)" at bounding box center [358, 247] width 1 height 1
radio input "true"
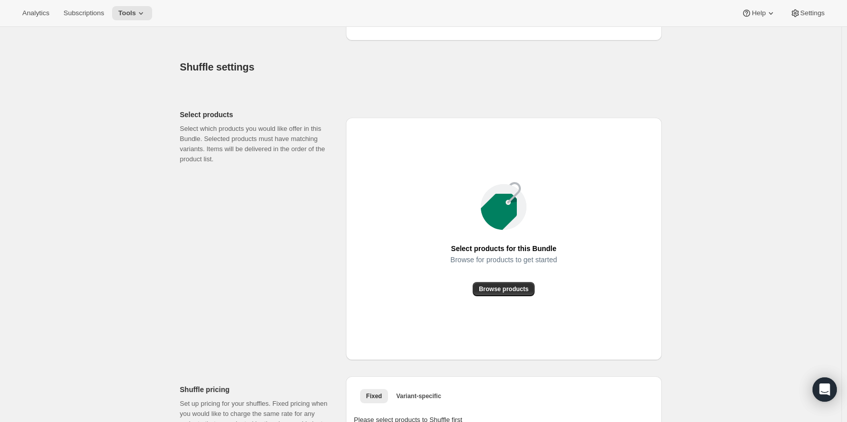
scroll to position [254, 0]
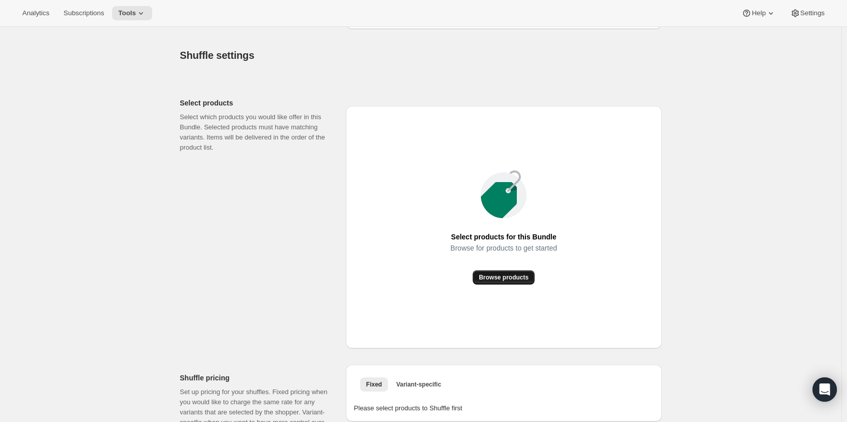
click at [504, 275] on span "Browse products" at bounding box center [504, 277] width 50 height 8
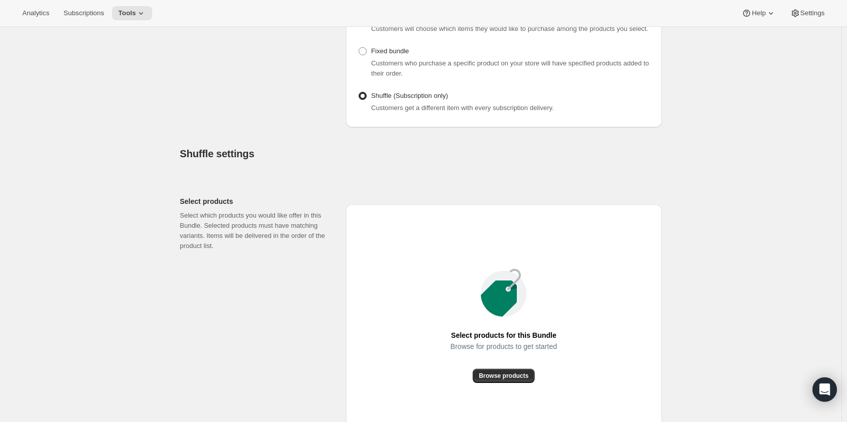
scroll to position [304, 0]
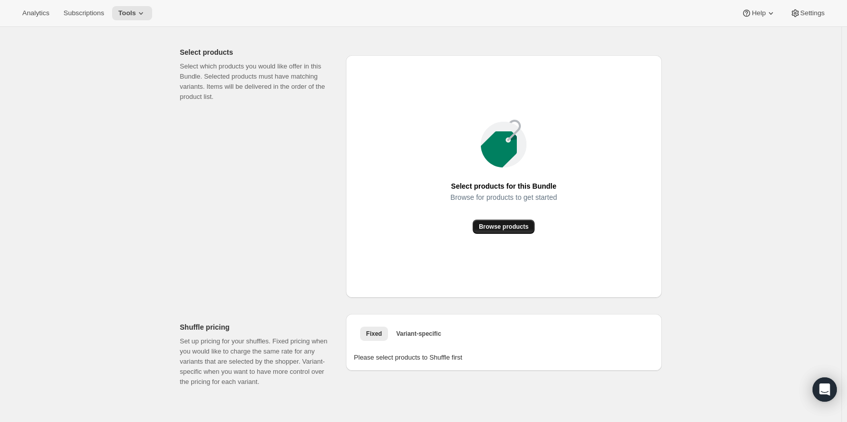
click at [528, 229] on span "Browse products" at bounding box center [504, 227] width 50 height 8
click at [504, 227] on span "Browse products" at bounding box center [504, 227] width 50 height 8
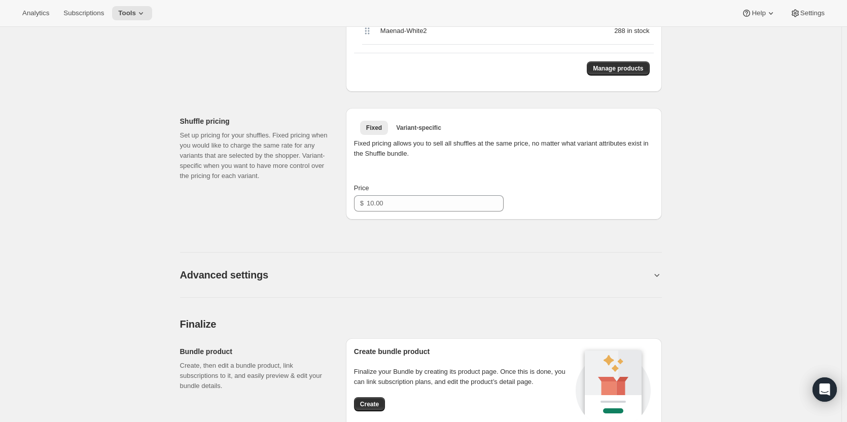
scroll to position [558, 0]
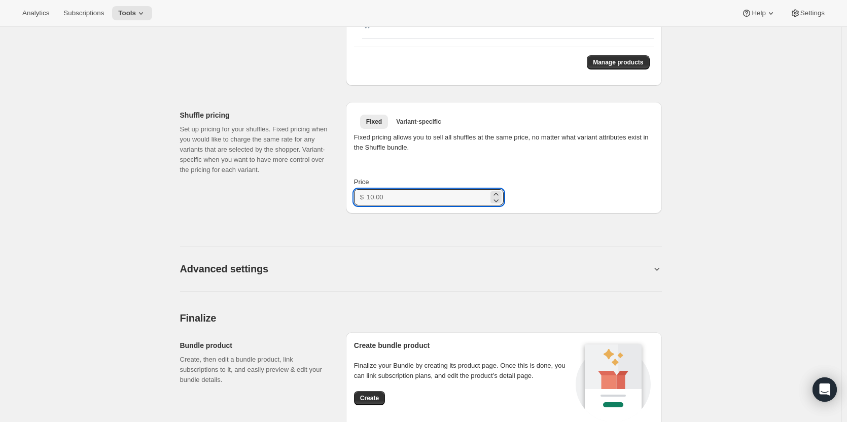
drag, startPoint x: 440, startPoint y: 199, endPoint x: 323, endPoint y: 198, distance: 117.1
click at [326, 199] on div "Shuffle pricing Set up pricing for your shuffles. Fixed pricing when you would …" at bounding box center [421, 154] width 482 height 120
type input "90"
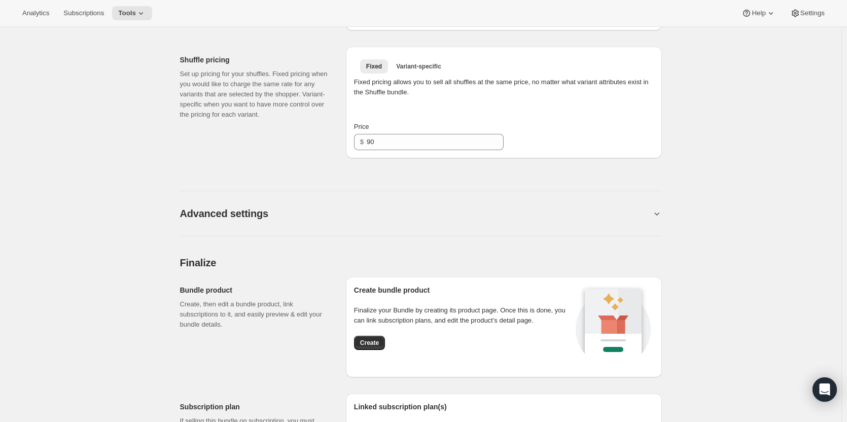
scroll to position [659, 0]
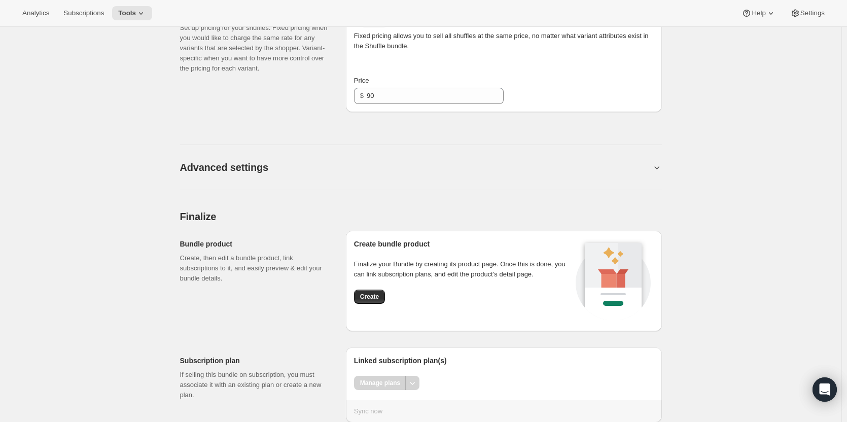
click at [237, 164] on h2 "Advanced settings" at bounding box center [224, 167] width 88 height 12
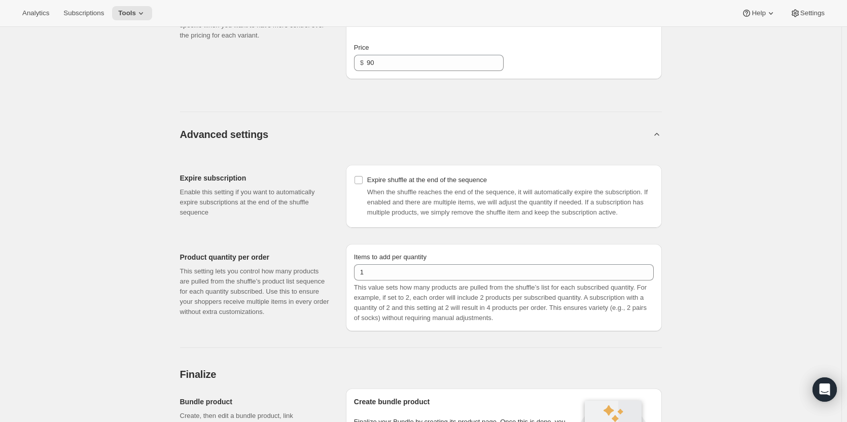
scroll to position [710, 0]
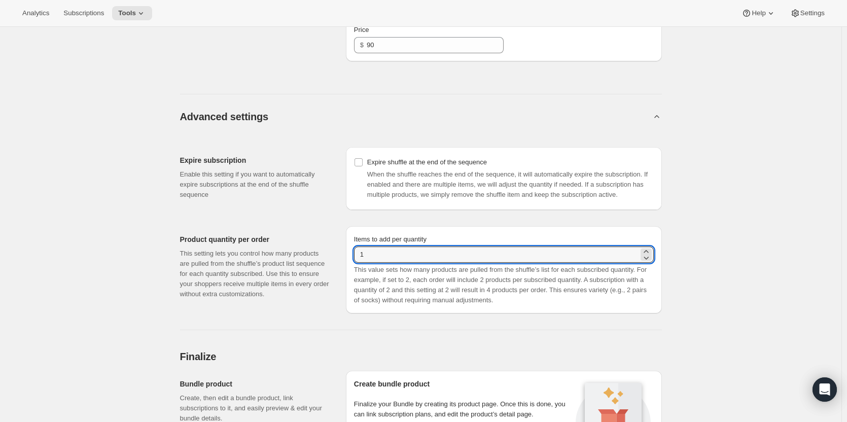
drag, startPoint x: 386, startPoint y: 247, endPoint x: 335, endPoint y: 248, distance: 51.2
click at [345, 249] on div "Product quantity per order This setting lets you control how many products are …" at bounding box center [421, 265] width 482 height 95
type input "6"
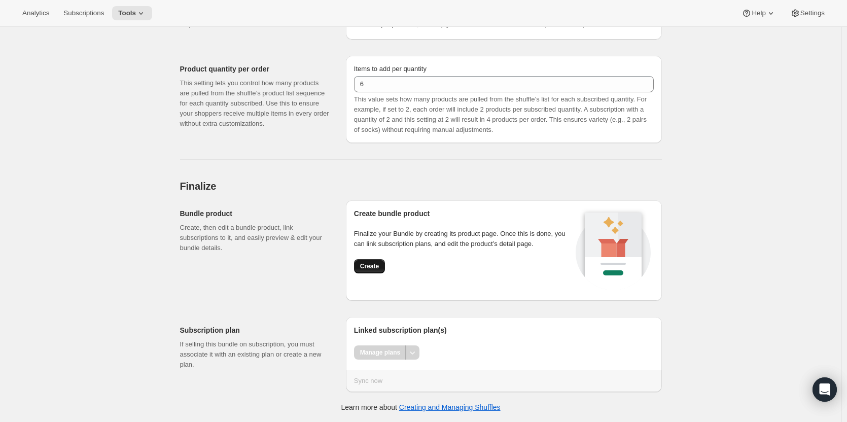
click at [368, 267] on span "Create" at bounding box center [369, 266] width 19 height 8
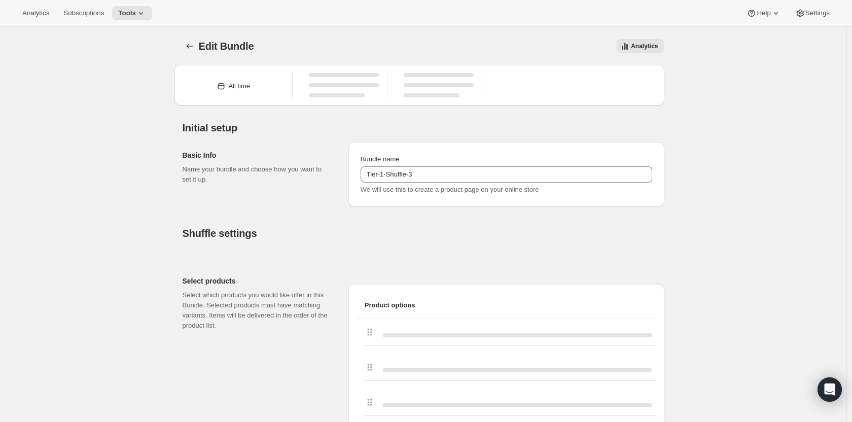
type input "90.00"
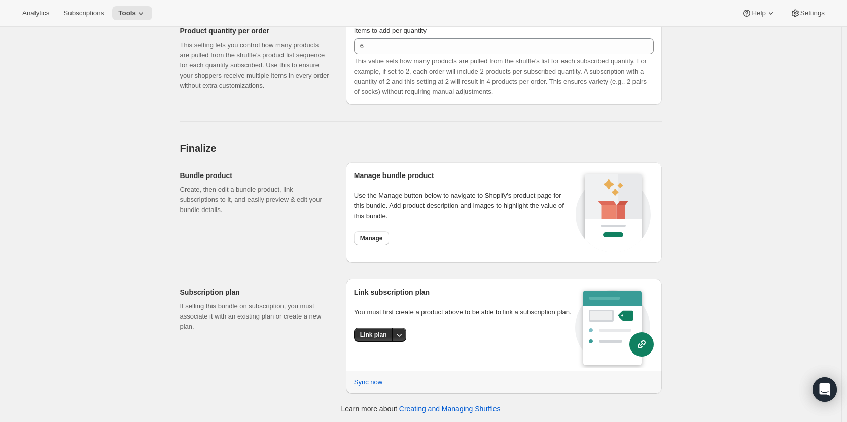
scroll to position [848, 0]
click at [370, 238] on span "Manage" at bounding box center [371, 237] width 23 height 8
click at [401, 332] on icon "More actions" at bounding box center [399, 334] width 10 height 10
click at [381, 353] on span "Link plan" at bounding box center [376, 354] width 48 height 10
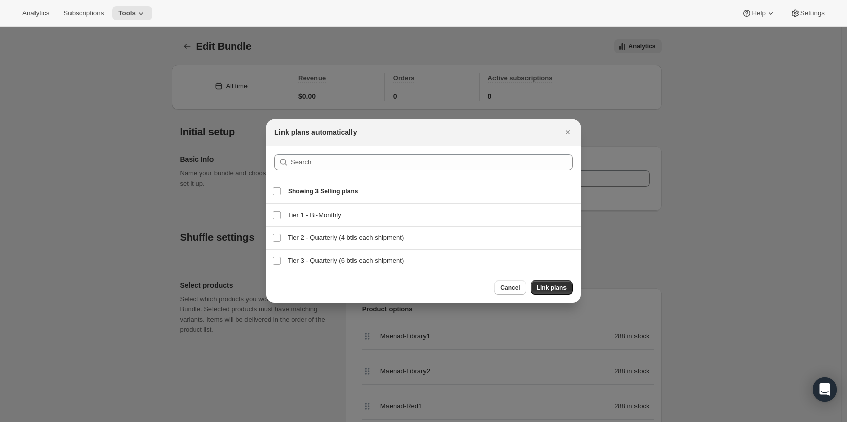
scroll to position [0, 0]
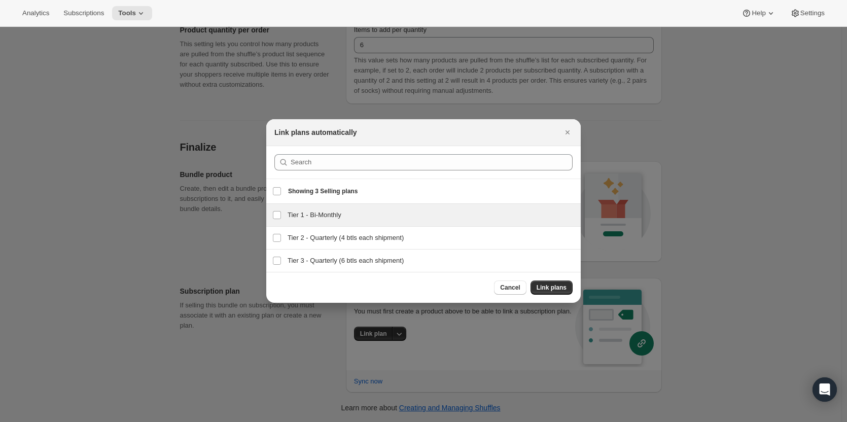
click at [322, 216] on h3 "Tier 1 - Bi-Monthly" at bounding box center [431, 215] width 287 height 10
checkbox input "true"
click at [551, 285] on span "Link plans" at bounding box center [551, 287] width 30 height 8
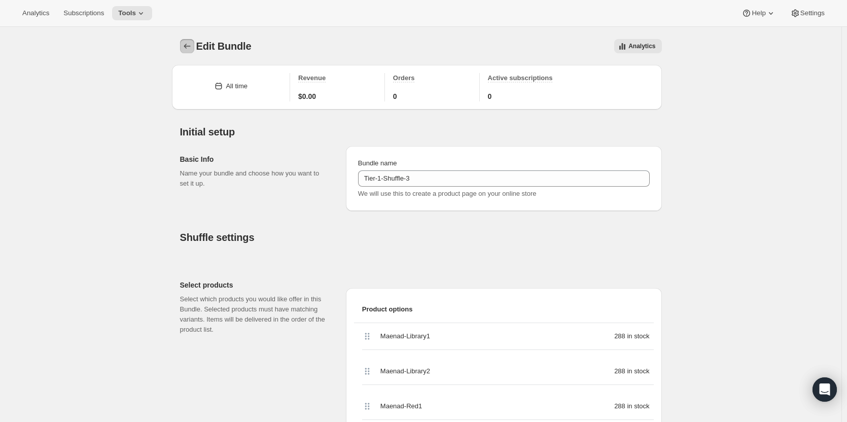
click at [188, 43] on icon "Bundles" at bounding box center [187, 46] width 10 height 10
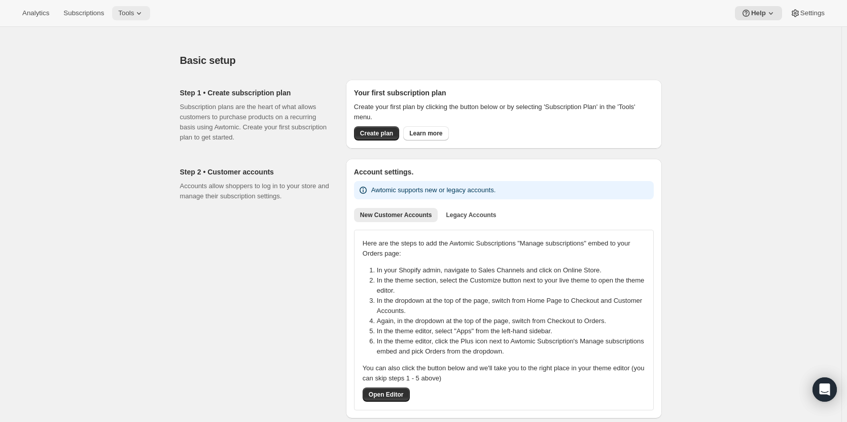
click at [125, 16] on span "Tools" at bounding box center [126, 13] width 16 height 8
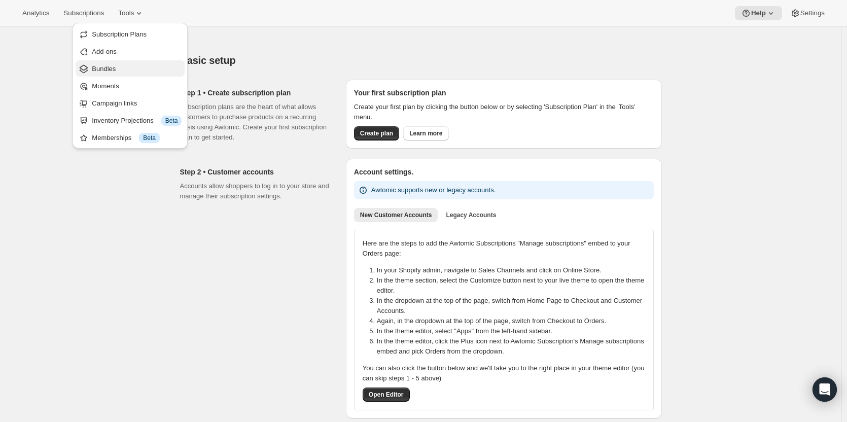
click at [104, 67] on span "Bundles" at bounding box center [104, 69] width 24 height 8
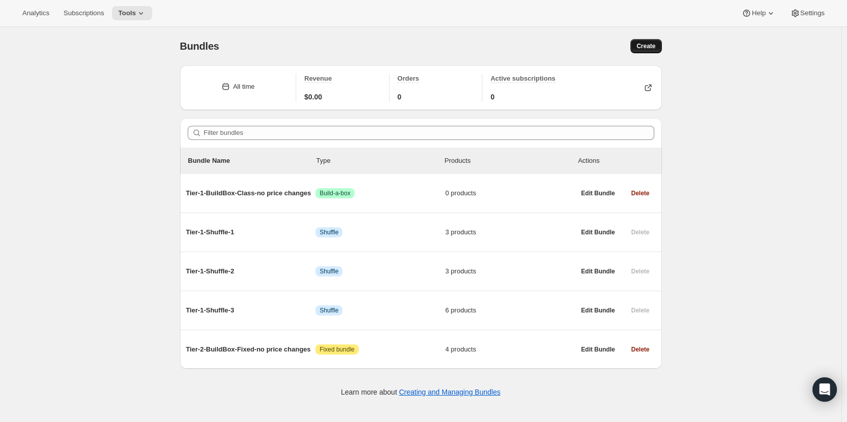
click at [644, 47] on span "Create" at bounding box center [645, 46] width 19 height 8
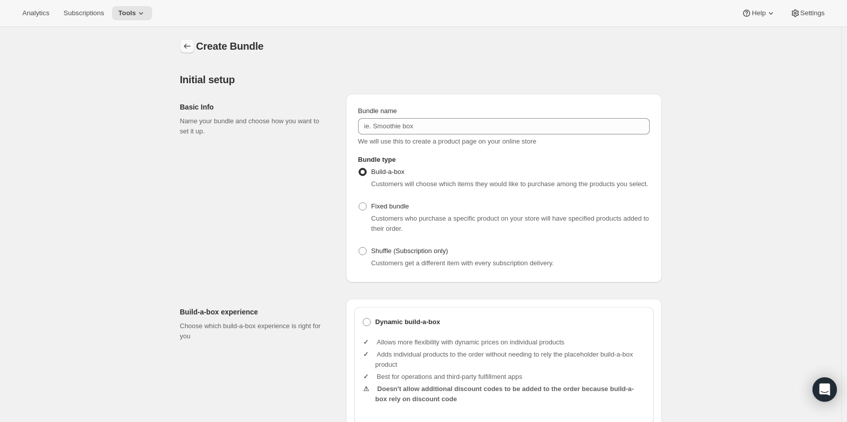
click at [190, 48] on icon "Bundles" at bounding box center [187, 46] width 10 height 10
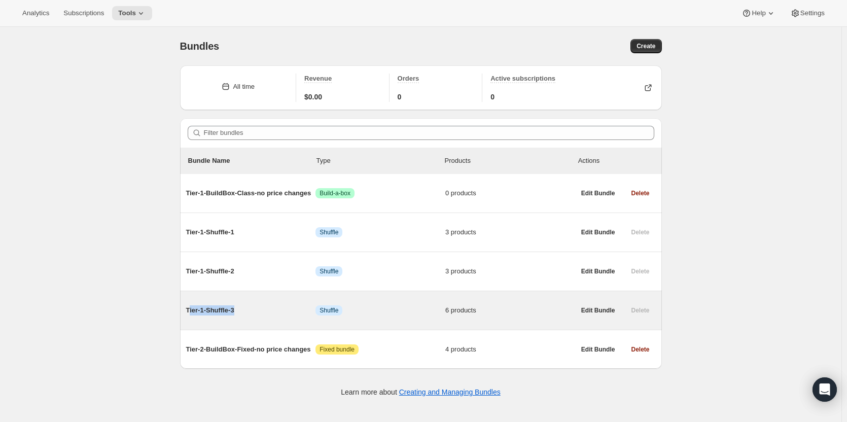
drag, startPoint x: 253, startPoint y: 309, endPoint x: 191, endPoint y: 314, distance: 62.6
click at [191, 314] on span "Tier-1-Shuffle-3" at bounding box center [251, 310] width 130 height 10
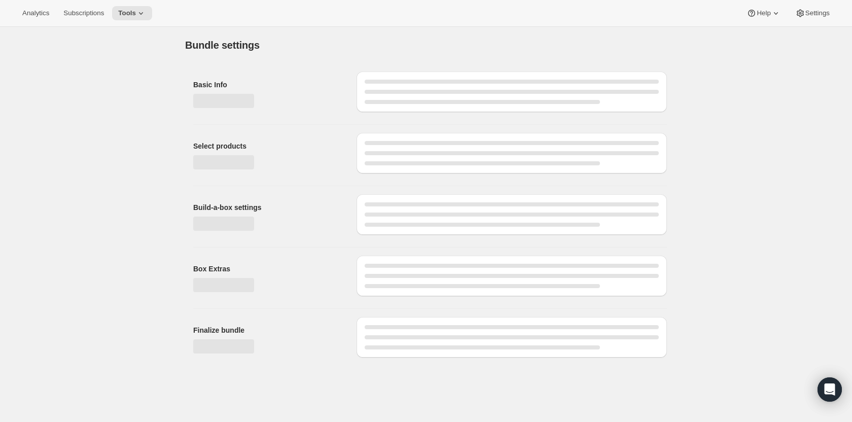
type input "Tier-1-Shuffle-3"
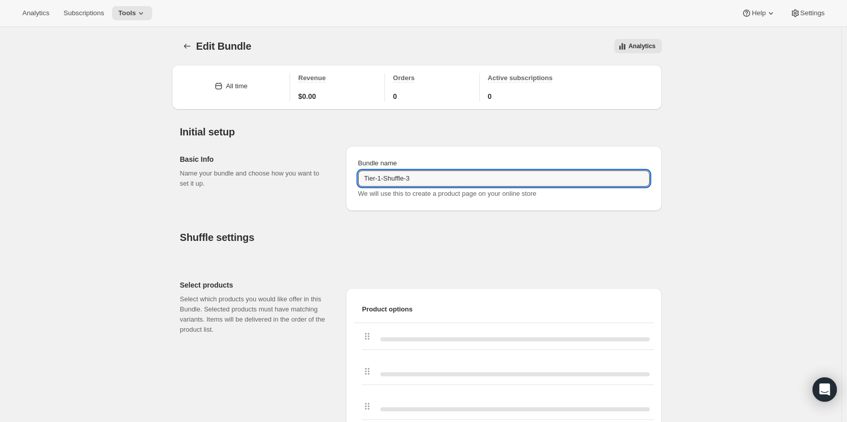
drag, startPoint x: 437, startPoint y: 179, endPoint x: 227, endPoint y: 181, distance: 209.9
click at [254, 178] on div "Basic Info Name your bundle and choose how you want to set it up. Bundle name T…" at bounding box center [421, 174] width 482 height 73
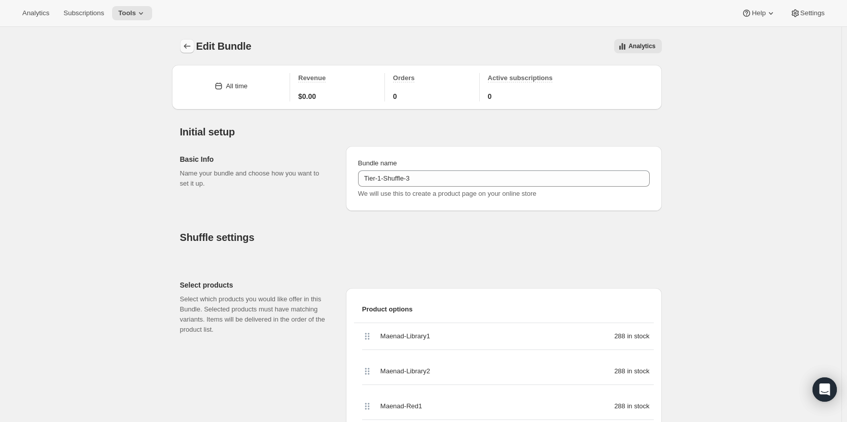
click at [190, 47] on icon "Bundles" at bounding box center [187, 46] width 10 height 10
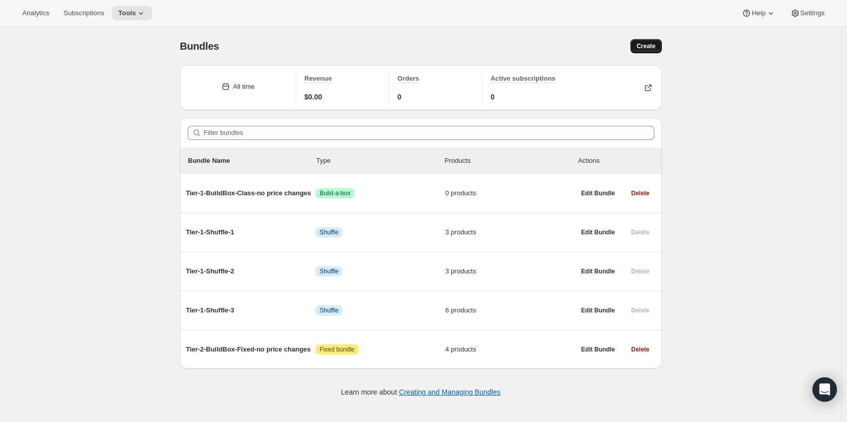
click at [649, 44] on span "Create" at bounding box center [645, 46] width 19 height 8
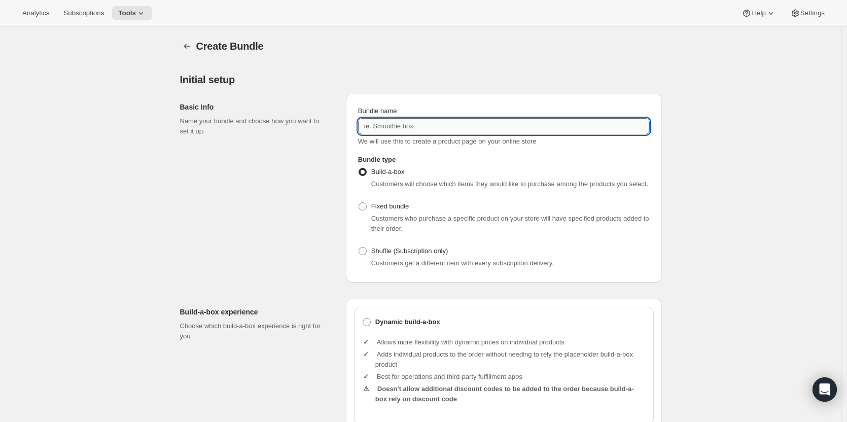
drag, startPoint x: 458, startPoint y: 124, endPoint x: 471, endPoint y: 122, distance: 12.8
click at [458, 124] on input "Bundle name" at bounding box center [504, 126] width 292 height 16
paste input "Tier-1-Shuffle-3"
type input "Tier-1-Shuffle-4"
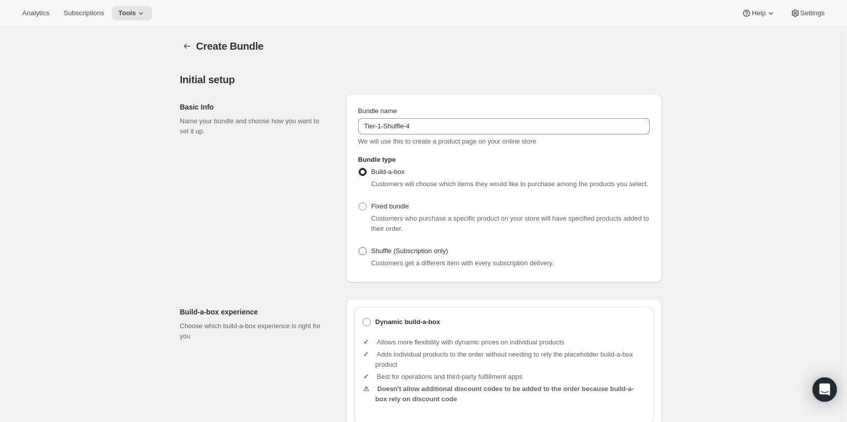
click at [404, 248] on span "Shuffle (Subscription only)" at bounding box center [409, 251] width 77 height 8
click at [359, 247] on input "Shuffle (Subscription only)" at bounding box center [358, 247] width 1 height 1
radio input "true"
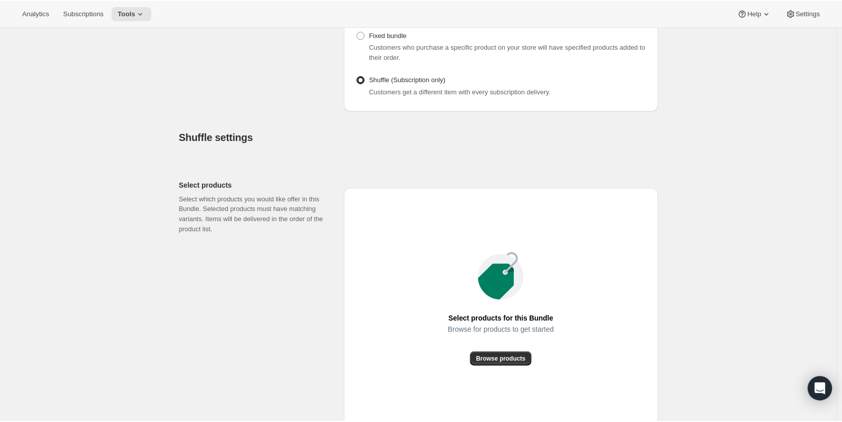
scroll to position [203, 0]
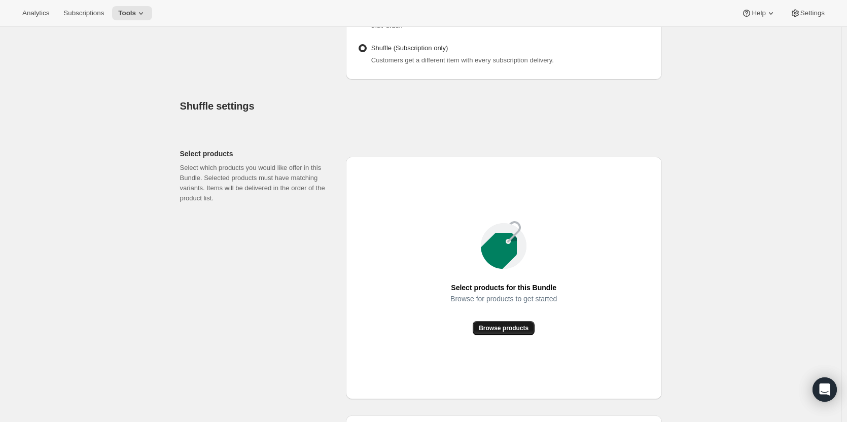
click at [502, 331] on span "Browse products" at bounding box center [504, 328] width 50 height 8
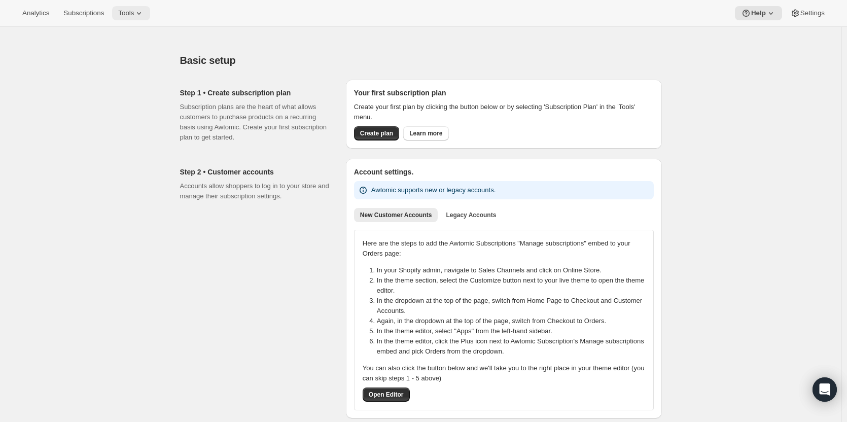
click at [125, 14] on span "Tools" at bounding box center [126, 13] width 16 height 8
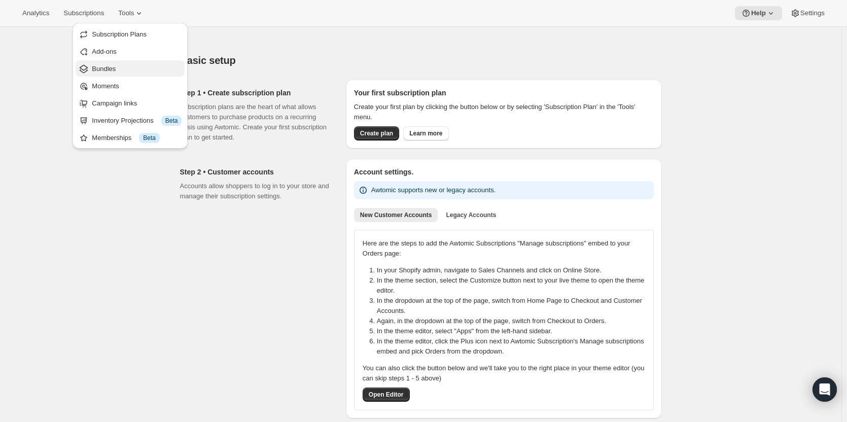
click at [104, 69] on span "Bundles" at bounding box center [104, 69] width 24 height 8
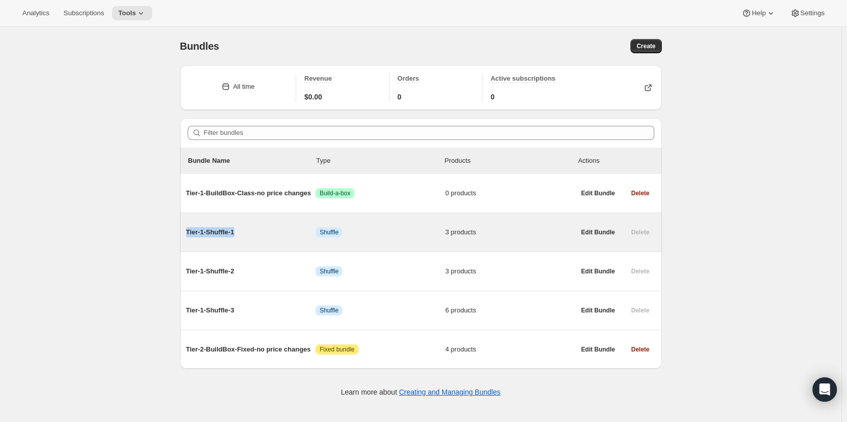
drag, startPoint x: 257, startPoint y: 234, endPoint x: 188, endPoint y: 234, distance: 68.5
click at [188, 234] on span "Tier-1-Shuffle-1" at bounding box center [251, 232] width 130 height 10
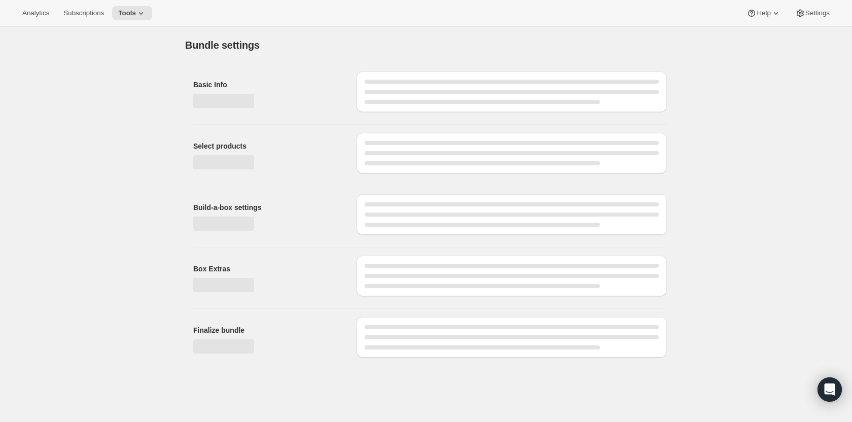
type input "Tier-1-Shuffle-1"
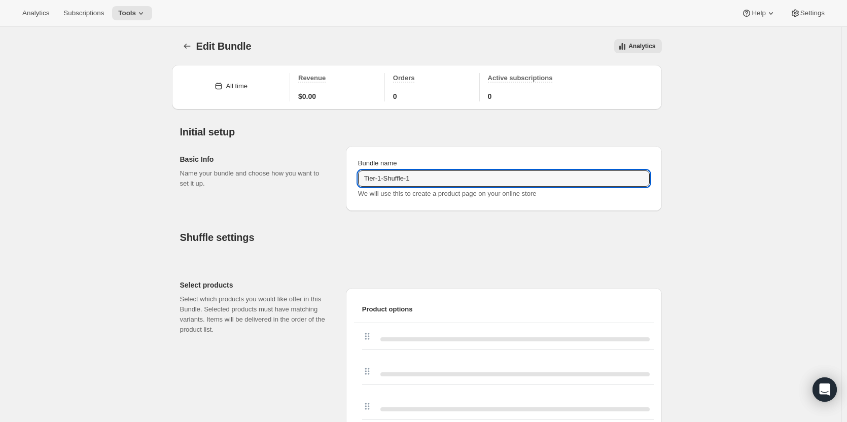
drag, startPoint x: 427, startPoint y: 175, endPoint x: 265, endPoint y: 180, distance: 162.3
click at [279, 176] on div "Basic Info Name your bundle and choose how you want to set it up. Bundle name T…" at bounding box center [421, 174] width 482 height 73
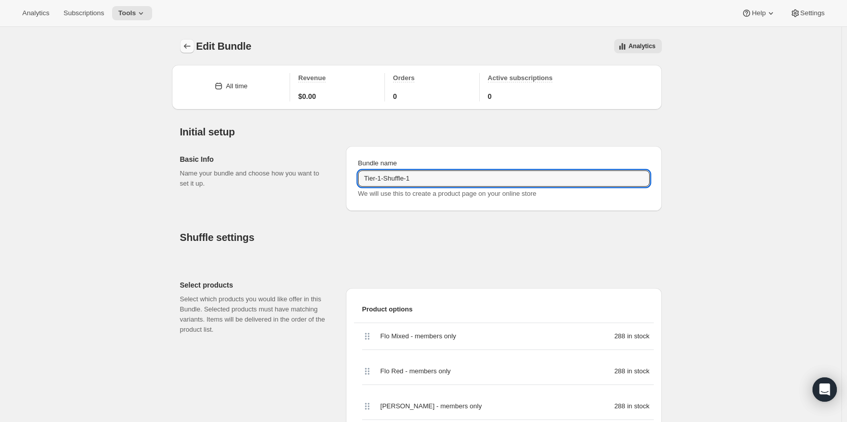
click at [186, 43] on icon "Bundles" at bounding box center [187, 46] width 10 height 10
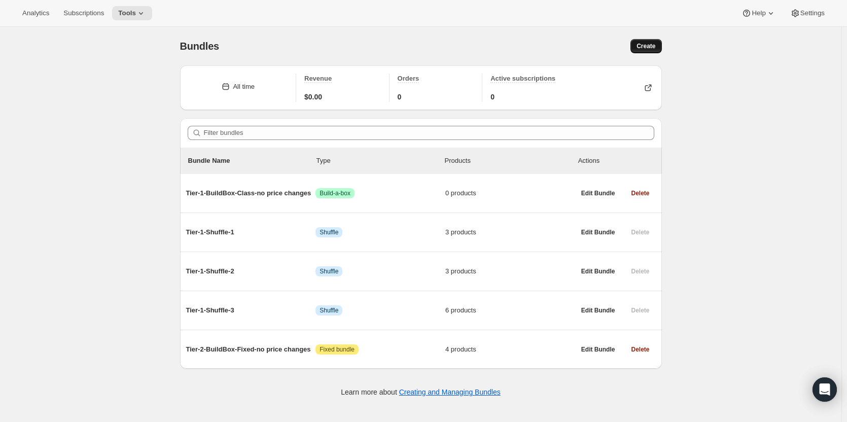
click at [646, 45] on span "Create" at bounding box center [645, 46] width 19 height 8
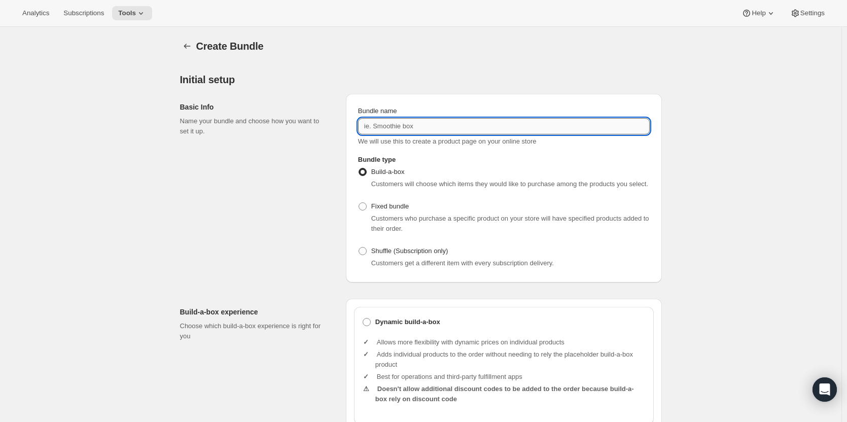
click at [436, 128] on input "Bundle name" at bounding box center [504, 126] width 292 height 16
paste input "Tier-1-Shuffle-1"
type input "Tier-1-Shuffle-4"
click at [409, 247] on span "Shuffle (Subscription only)" at bounding box center [409, 251] width 77 height 8
click at [359, 247] on input "Shuffle (Subscription only)" at bounding box center [358, 247] width 1 height 1
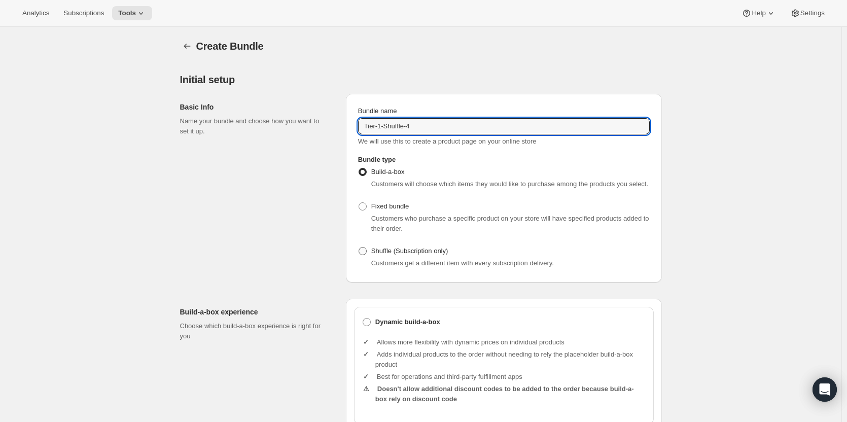
radio input "true"
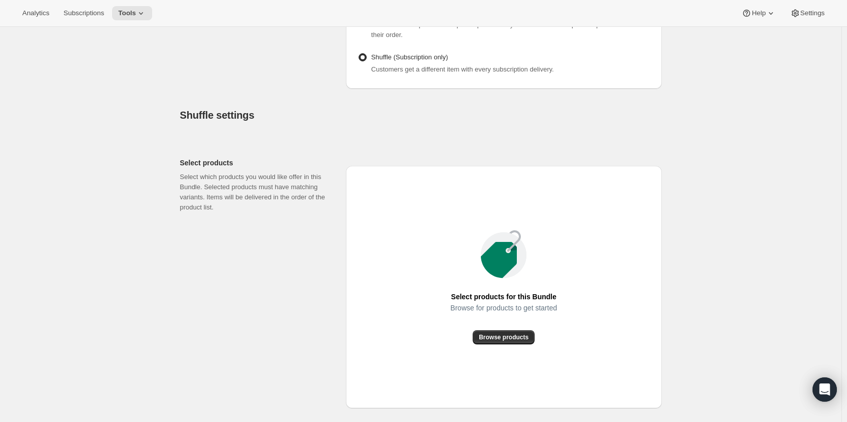
scroll to position [203, 0]
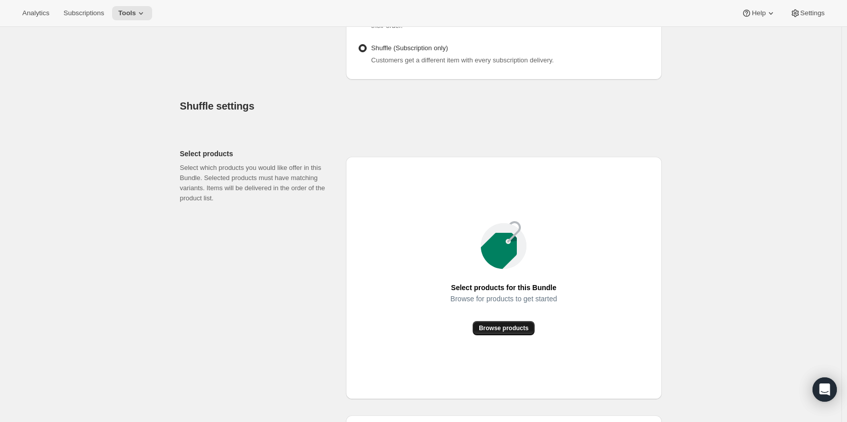
click at [514, 325] on span "Browse products" at bounding box center [504, 328] width 50 height 8
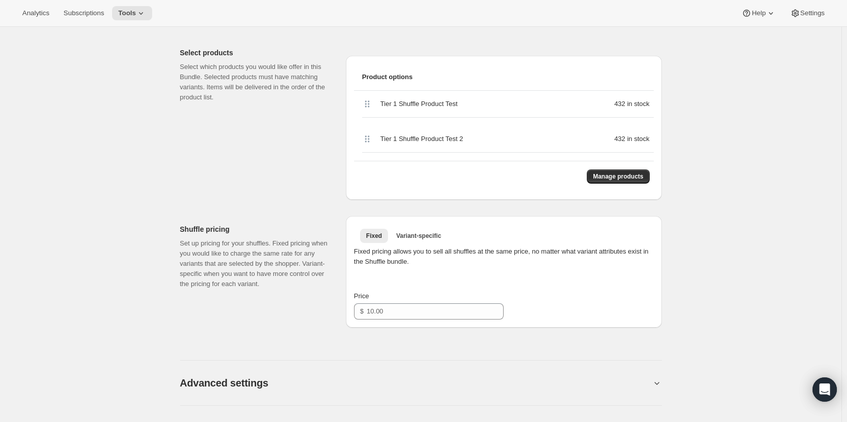
scroll to position [304, 0]
click at [418, 311] on input "Price" at bounding box center [428, 311] width 122 height 16
type input "90"
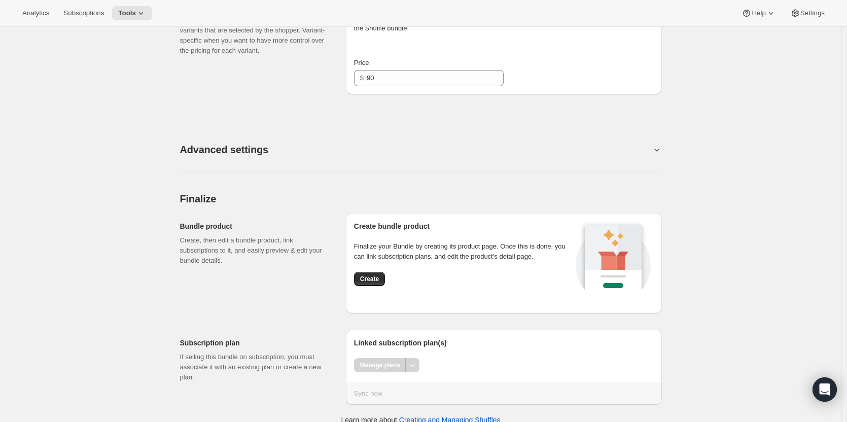
scroll to position [550, 0]
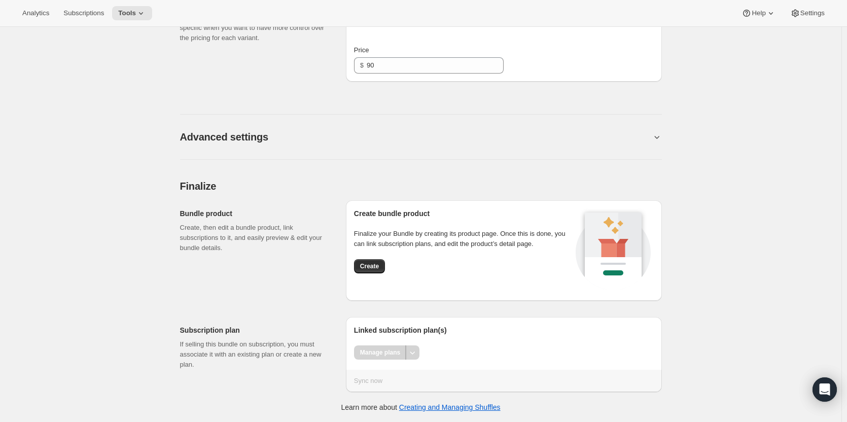
click at [279, 138] on button "Advanced settings" at bounding box center [416, 137] width 472 height 12
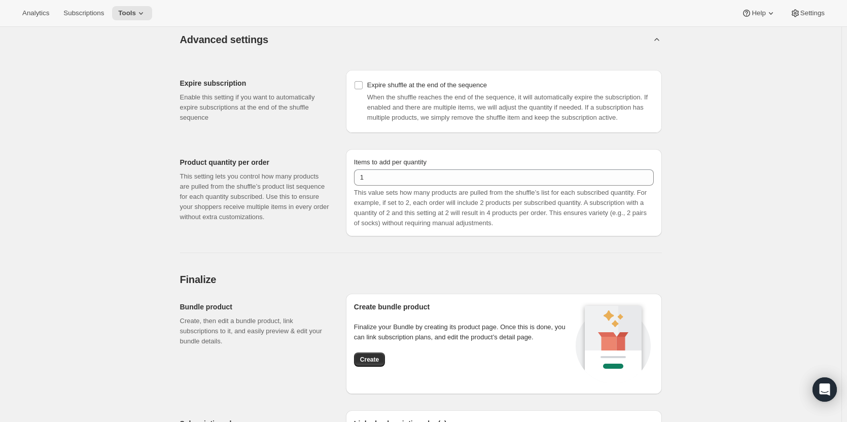
scroll to position [651, 0]
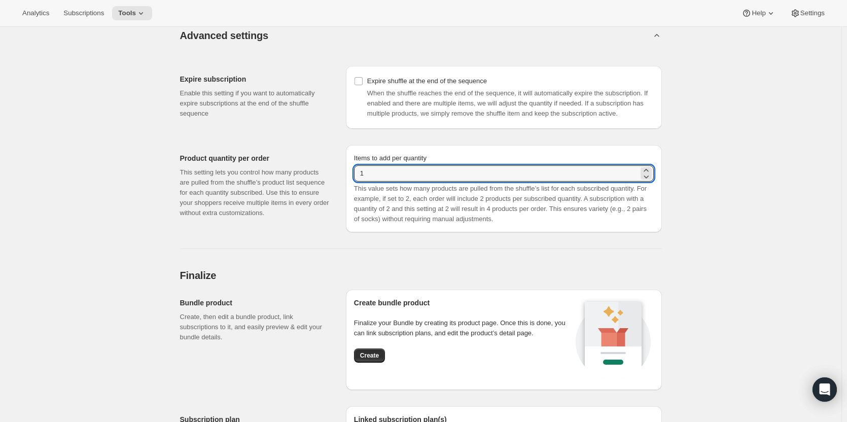
drag, startPoint x: 391, startPoint y: 175, endPoint x: 281, endPoint y: 171, distance: 109.6
click at [296, 173] on div "Product quantity per order This setting lets you control how many products are …" at bounding box center [421, 184] width 482 height 95
type input "9"
drag, startPoint x: 378, startPoint y: 173, endPoint x: 306, endPoint y: 163, distance: 73.2
click at [308, 164] on div "Product quantity per order This setting lets you control how many products are …" at bounding box center [421, 184] width 482 height 95
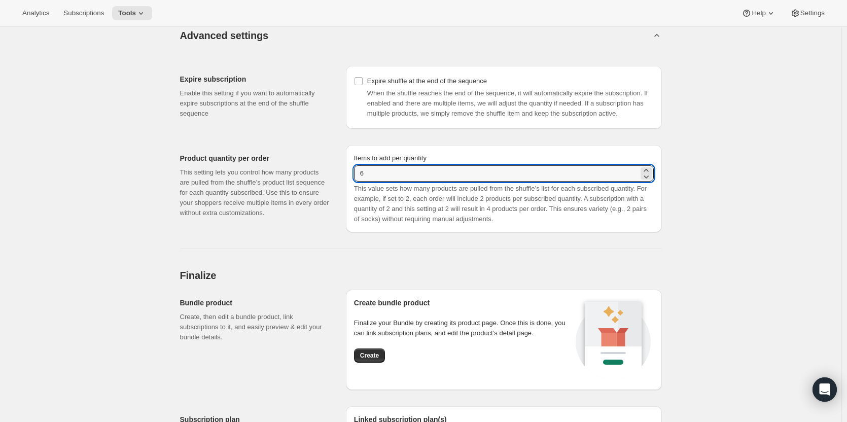
type input "6"
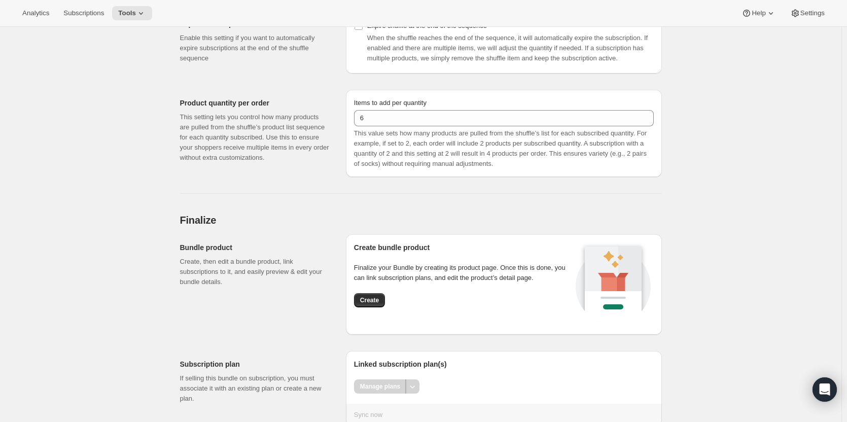
scroll to position [740, 0]
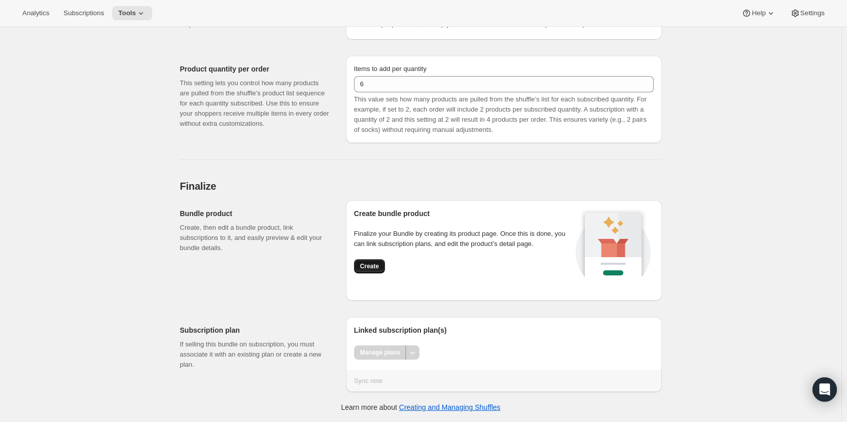
click at [369, 266] on span "Create" at bounding box center [369, 266] width 19 height 8
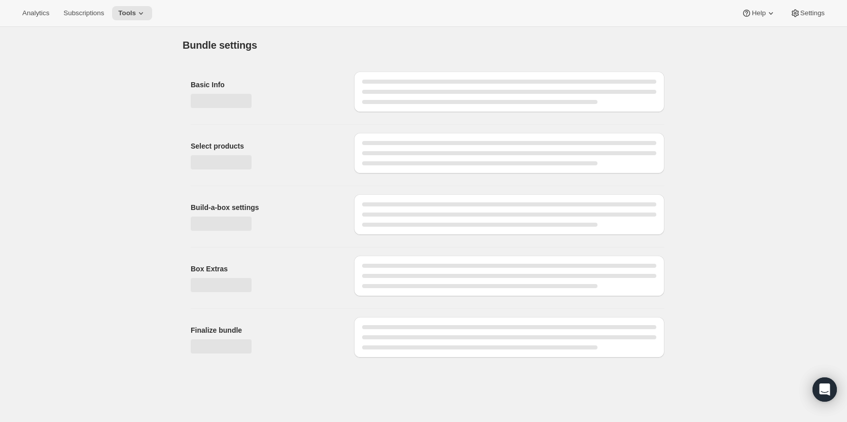
scroll to position [0, 0]
type input "90.00"
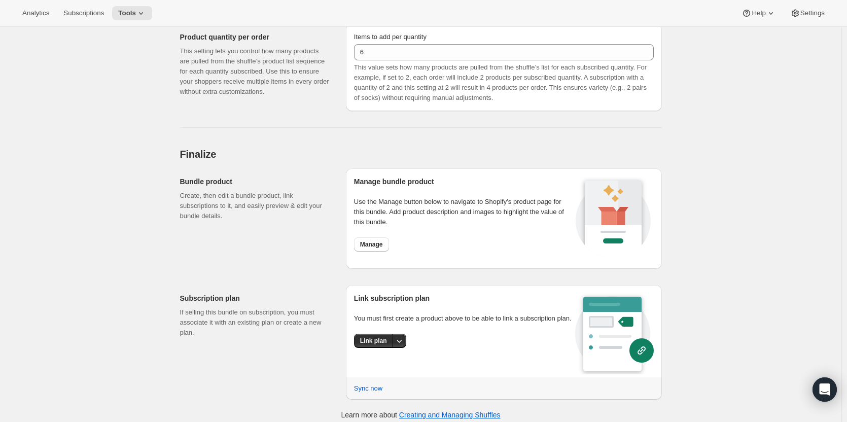
scroll to position [708, 0]
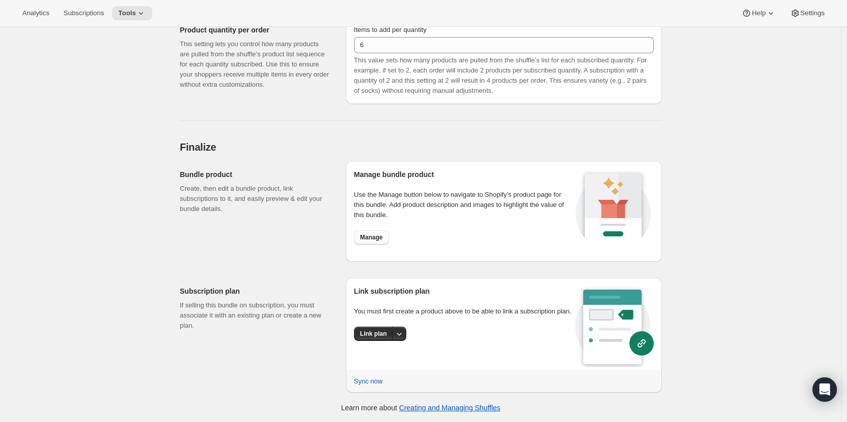
click at [375, 240] on span "Manage" at bounding box center [371, 237] width 23 height 8
click at [398, 333] on icon "More actions" at bounding box center [399, 334] width 5 height 3
click at [379, 355] on span "Link plan" at bounding box center [365, 354] width 26 height 8
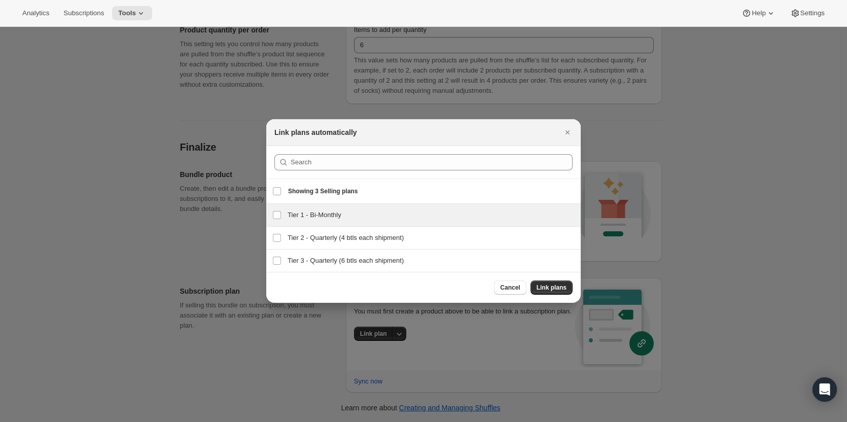
click at [319, 213] on h3 "Tier 1 - Bi-Monthly" at bounding box center [431, 215] width 287 height 10
checkbox input "true"
click at [557, 290] on span "Link plans" at bounding box center [551, 287] width 30 height 8
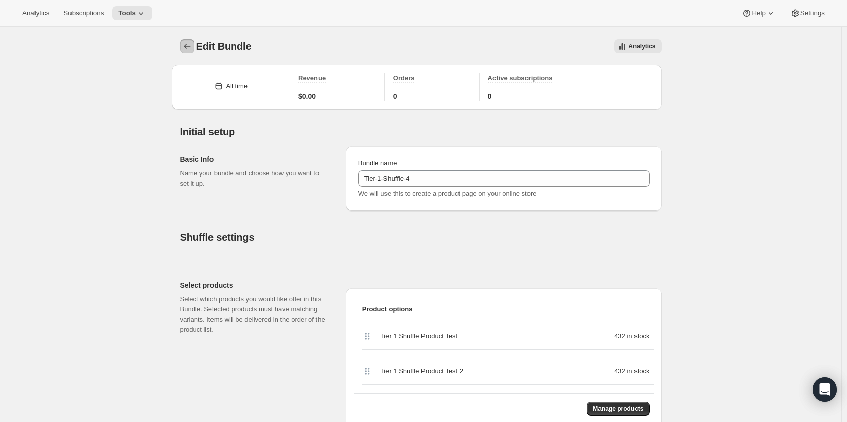
click at [190, 44] on icon "Bundles" at bounding box center [187, 46] width 10 height 10
